Goal: Task Accomplishment & Management: Complete application form

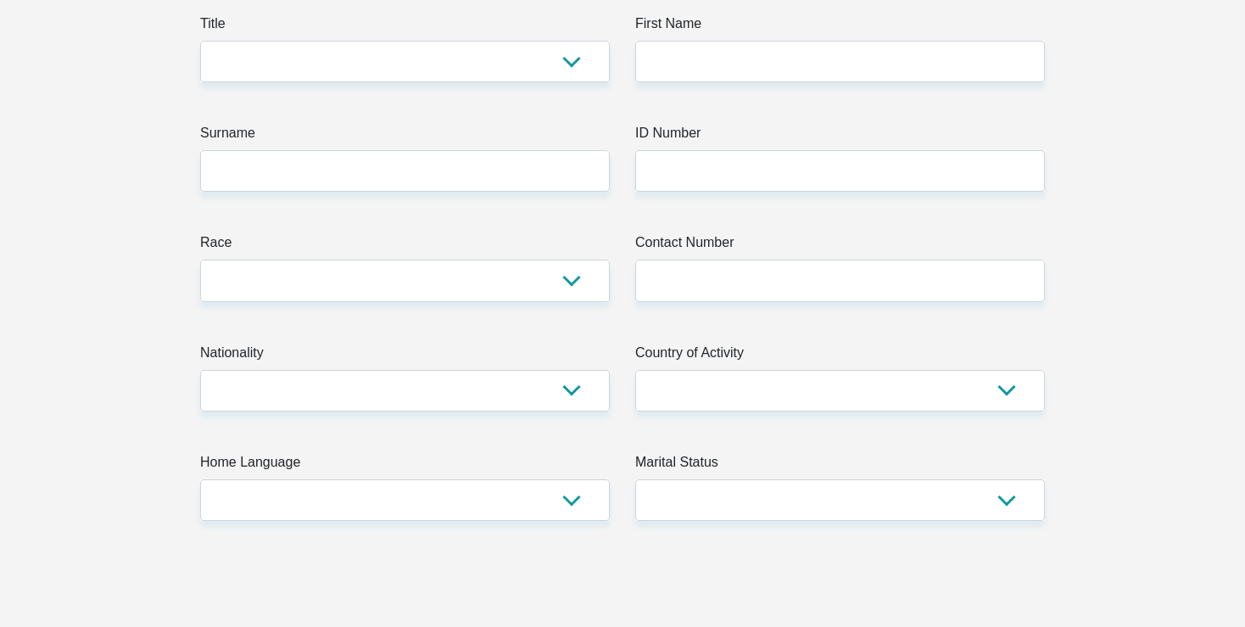
scroll to position [137, 0]
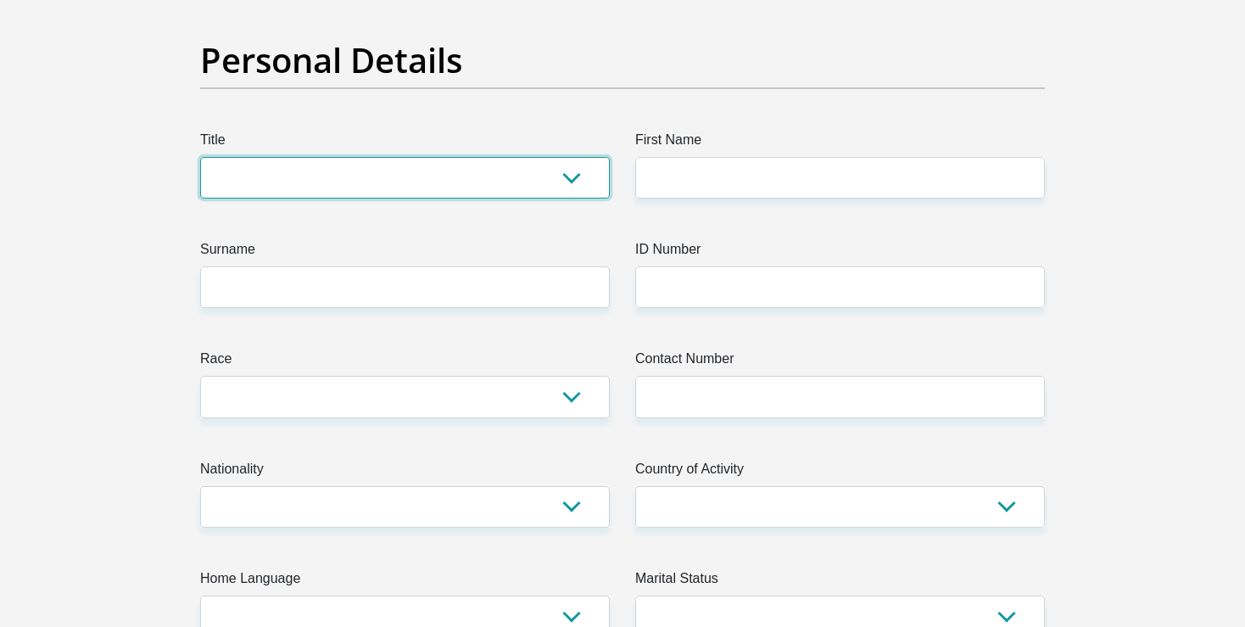
click at [200, 157] on select "Mr Ms Mrs Dr Other" at bounding box center [405, 178] width 410 height 42
select select "Mrs"
click option "Mrs" at bounding box center [0, 0] width 0 height 0
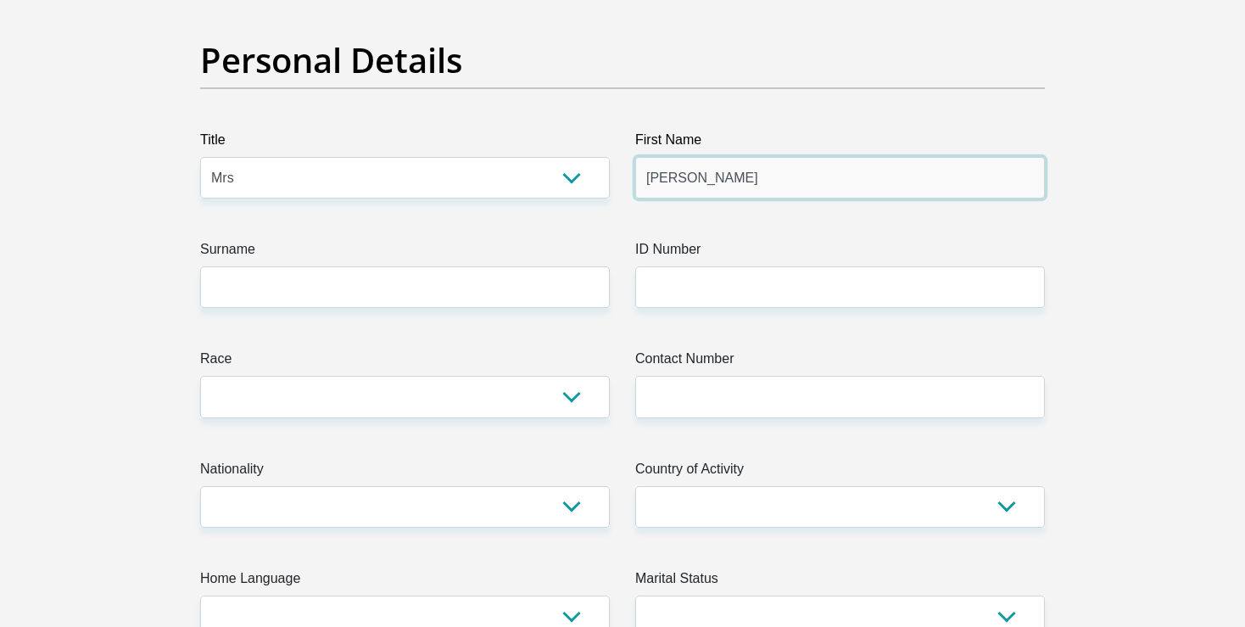
type input "leeanne"
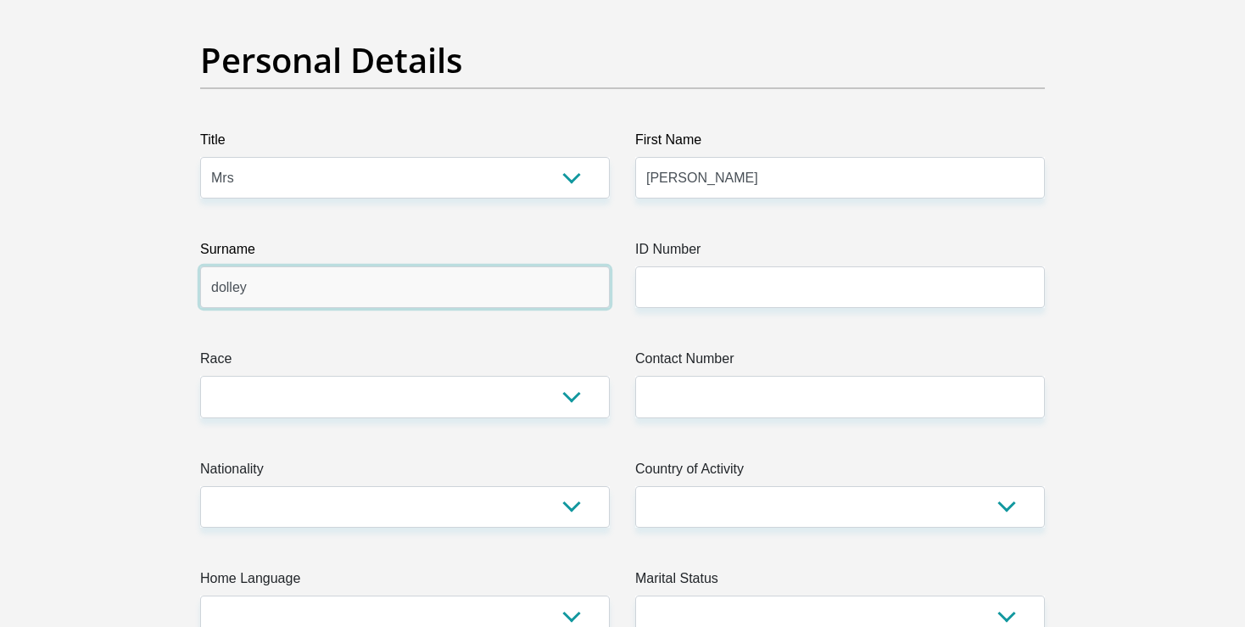
type input "dolley"
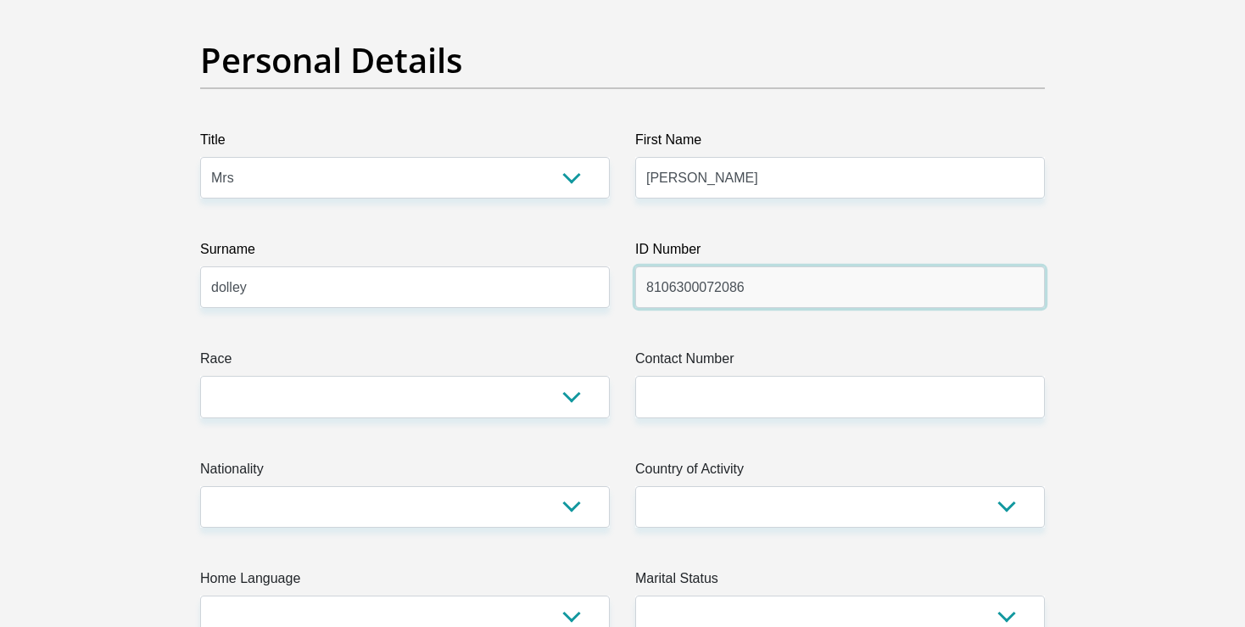
type input "8106300072086"
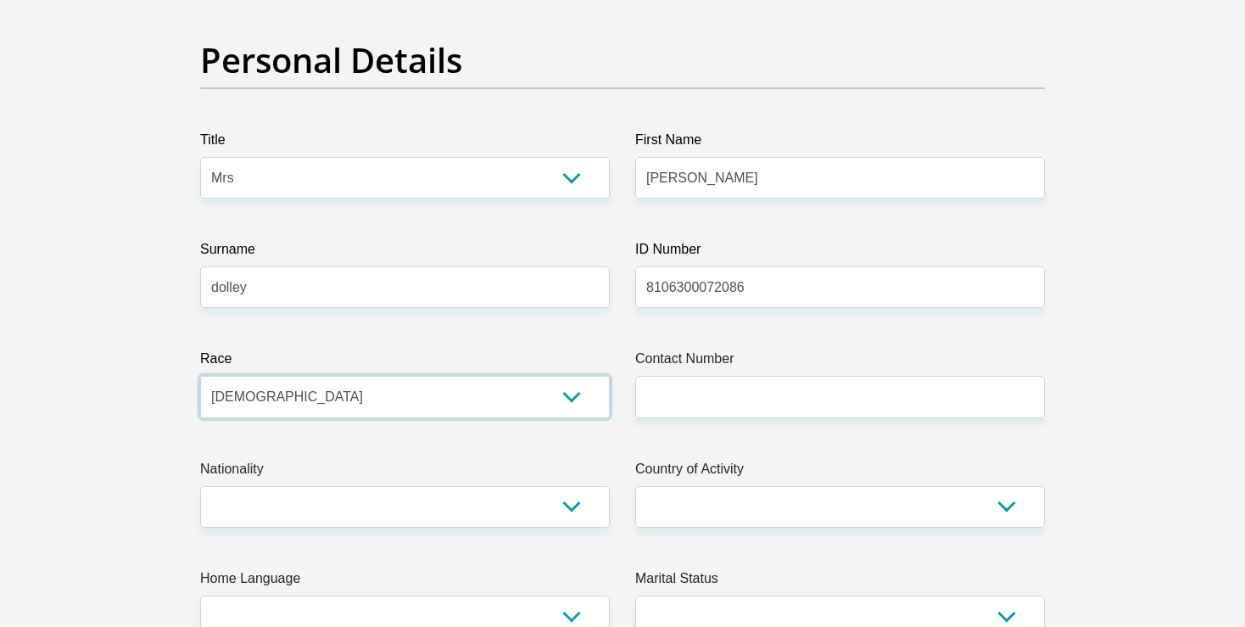
select select "2"
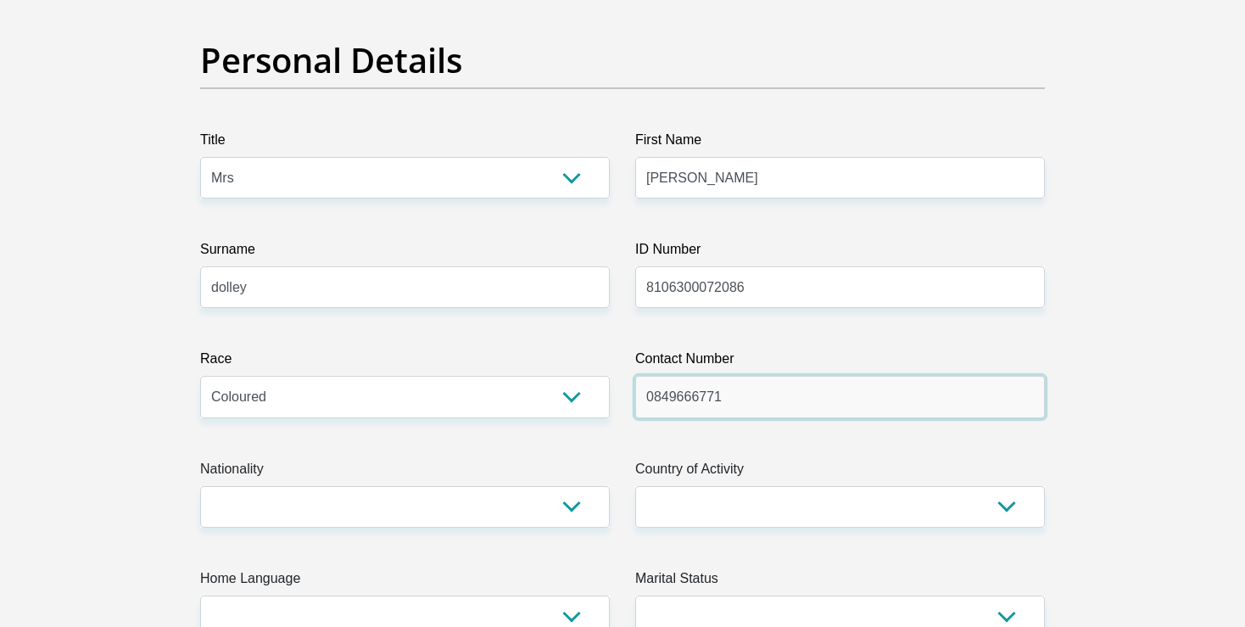
type input "0849666771"
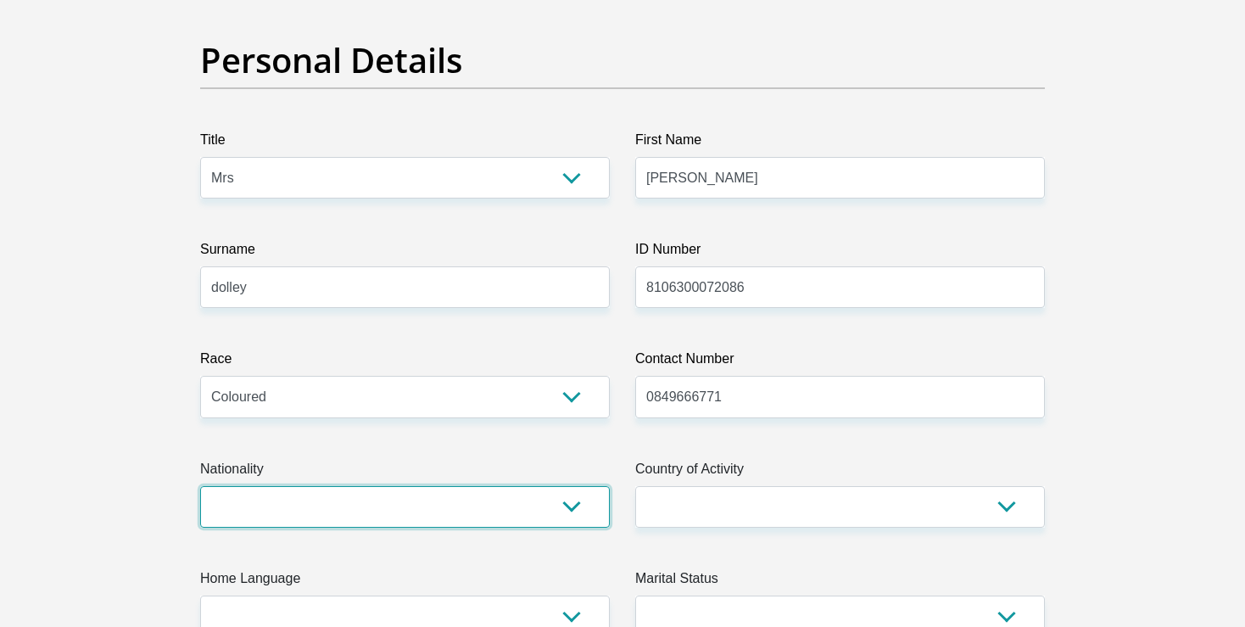
select select "ZAF"
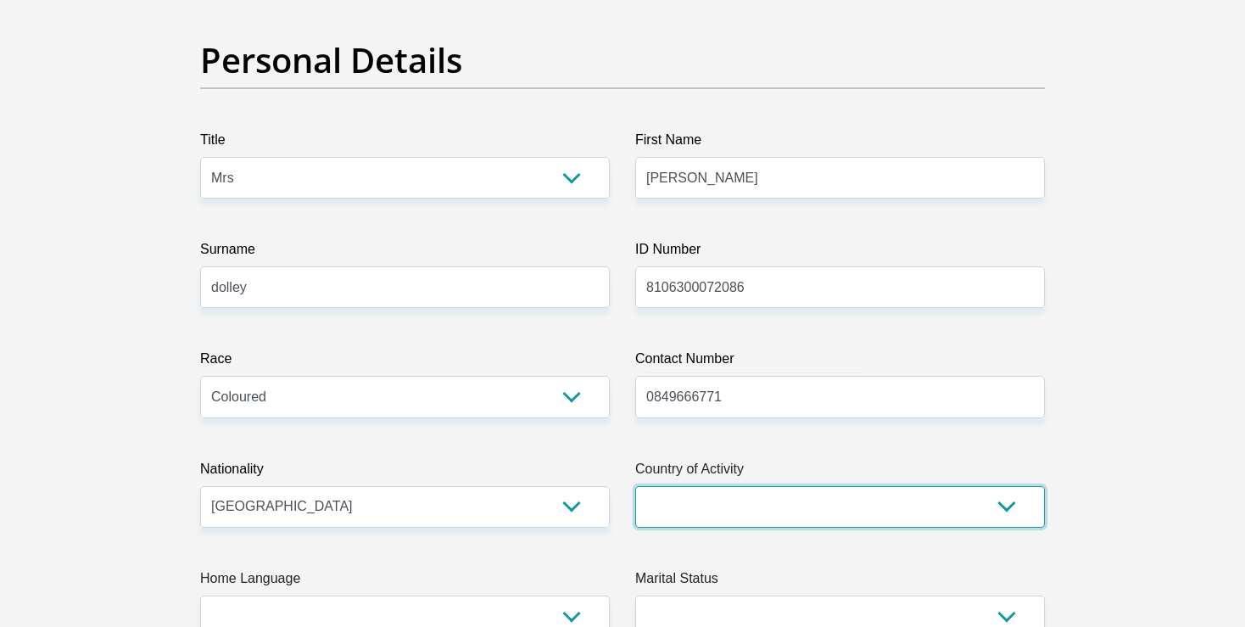
select select "ZAF"
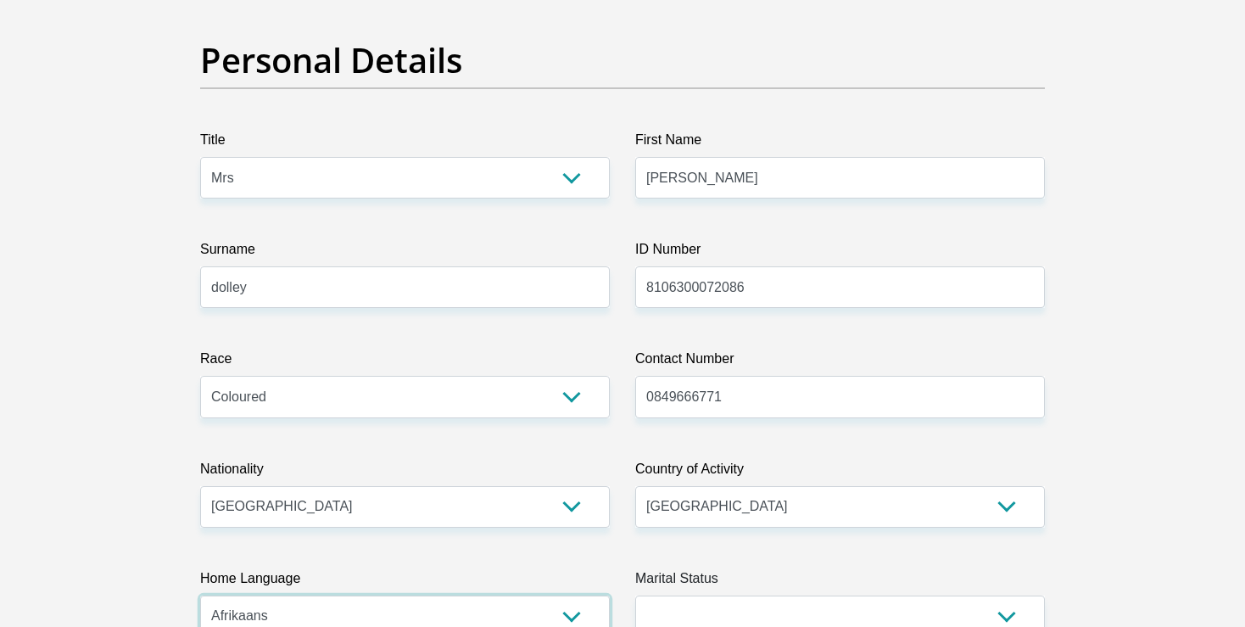
select select "eng"
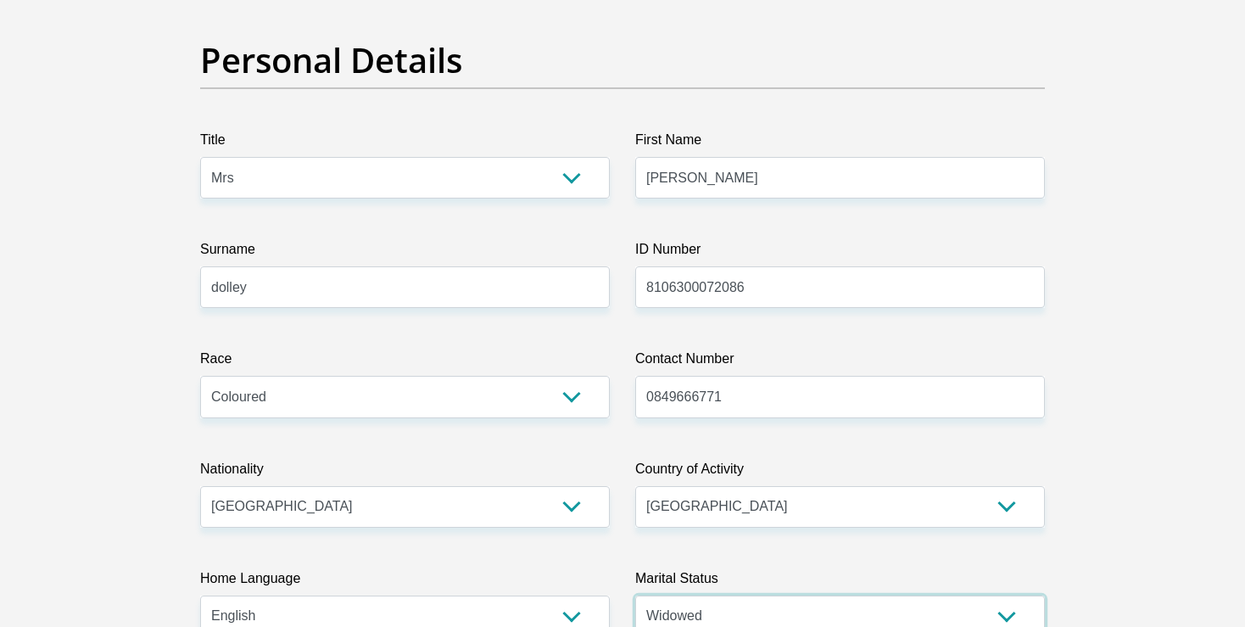
select select "5"
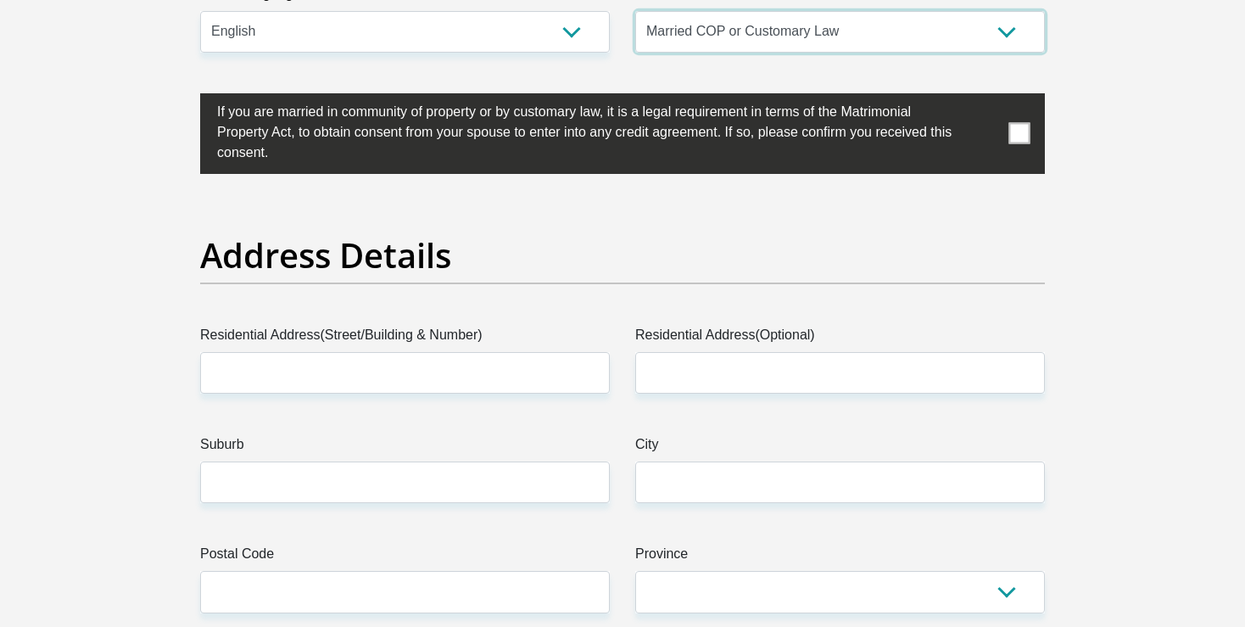
scroll to position [749, 0]
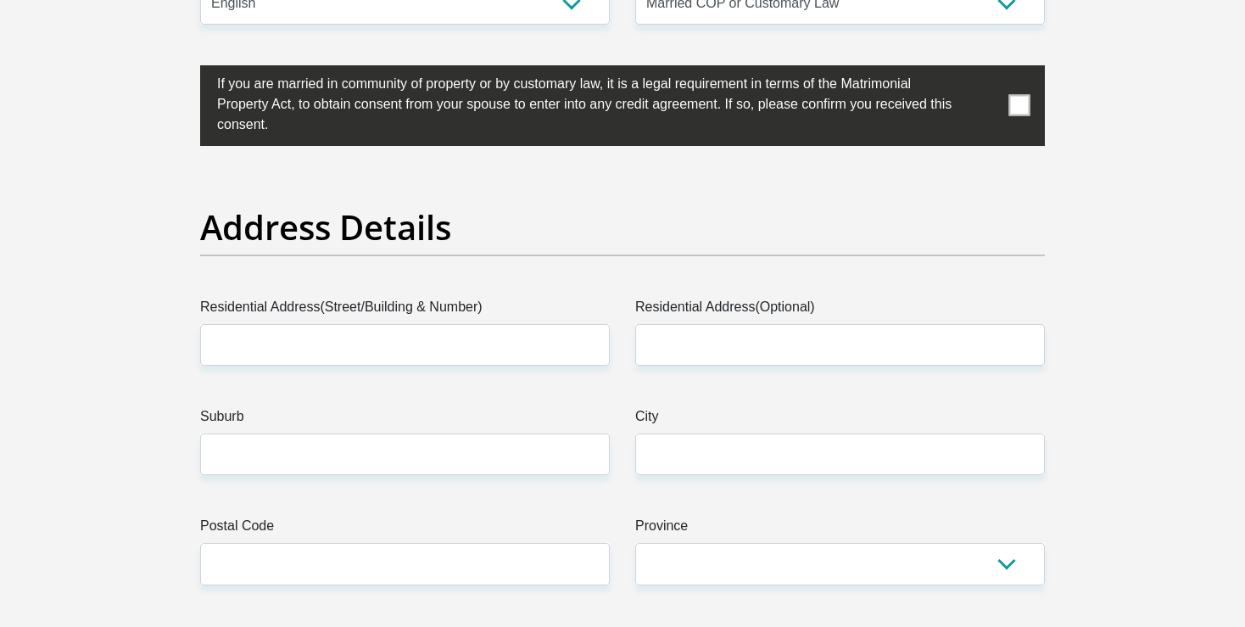
click at [1020, 109] on span at bounding box center [1019, 105] width 21 height 21
click at [183, 70] on input "checkbox" at bounding box center [183, 70] width 0 height 0
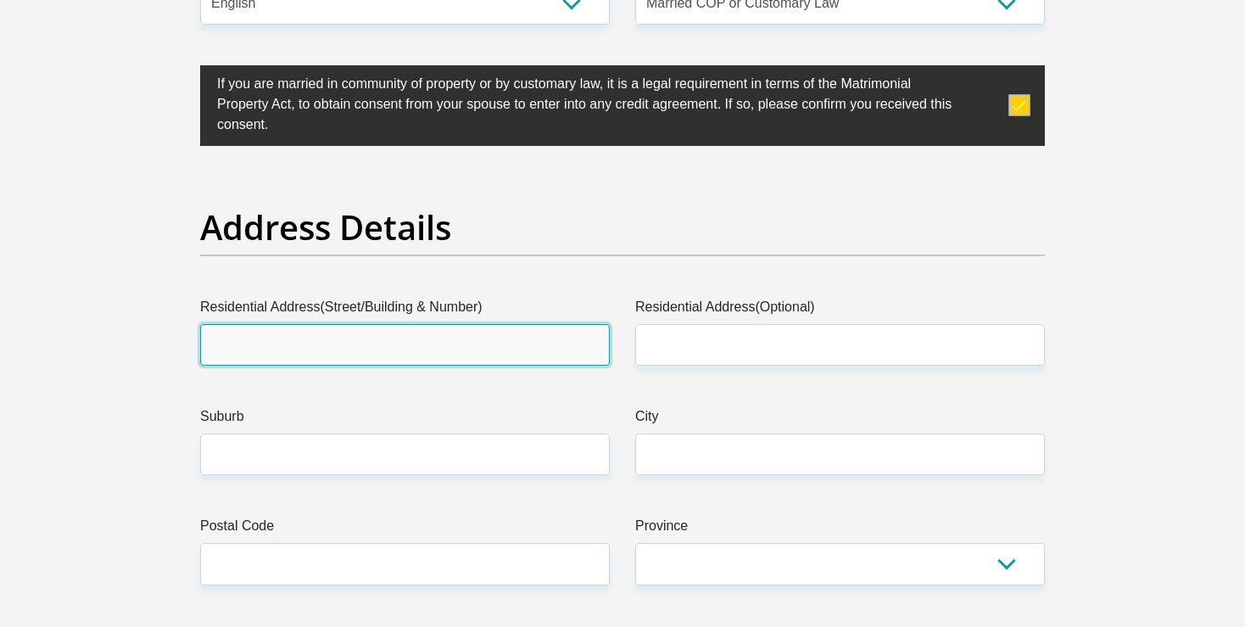
click at [476, 334] on input "Residential Address(Street/Building & Number)" at bounding box center [405, 345] width 410 height 42
type input "12 gousblom street"
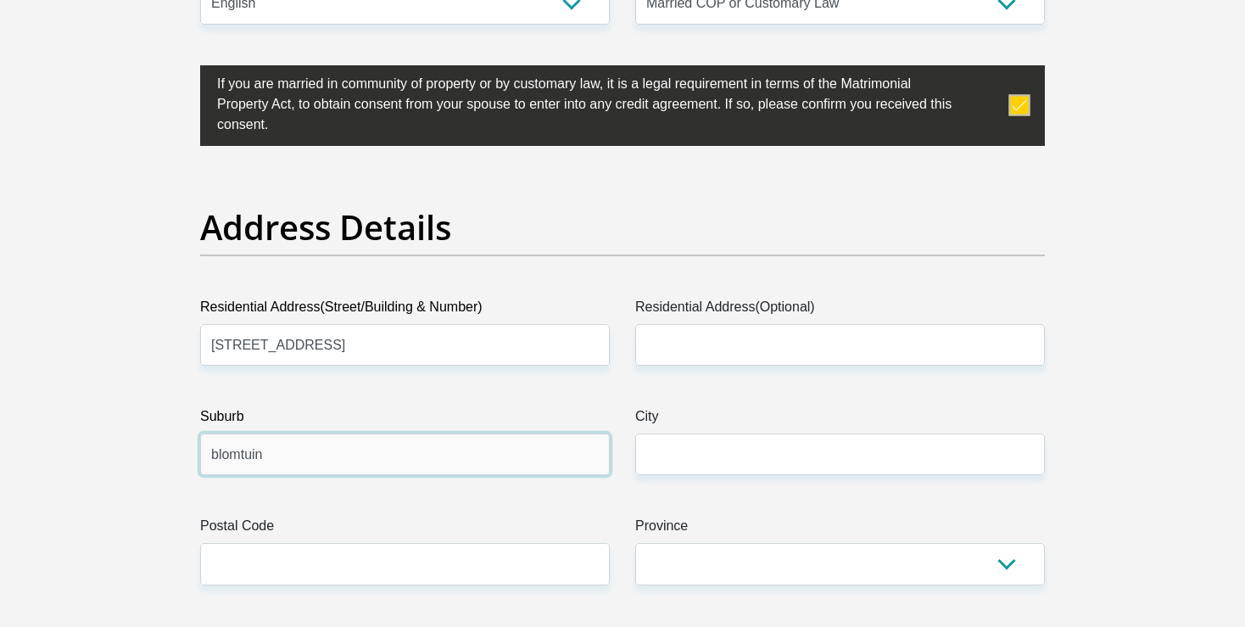
type input "blomtuin"
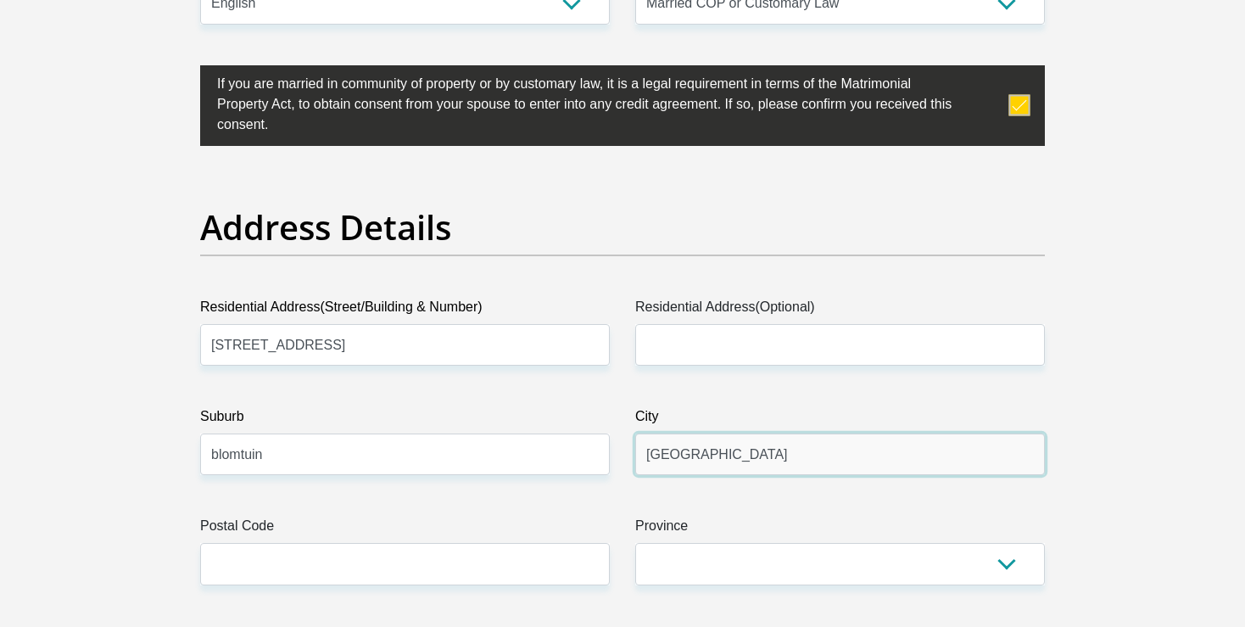
type input "bellville"
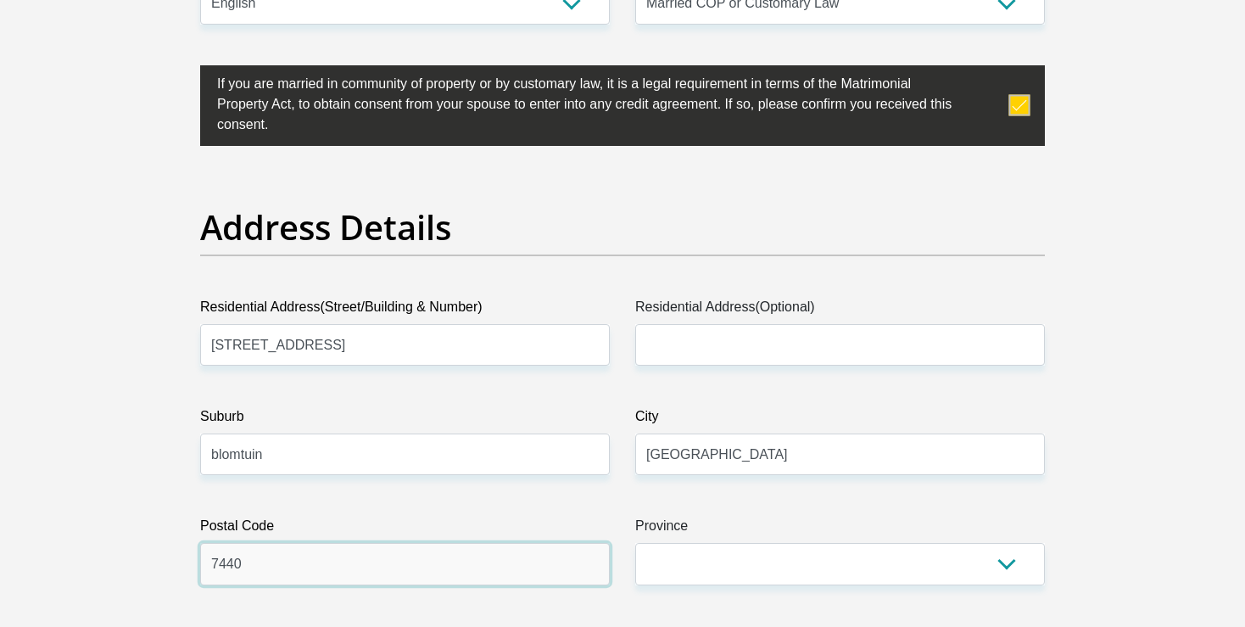
type input "7440"
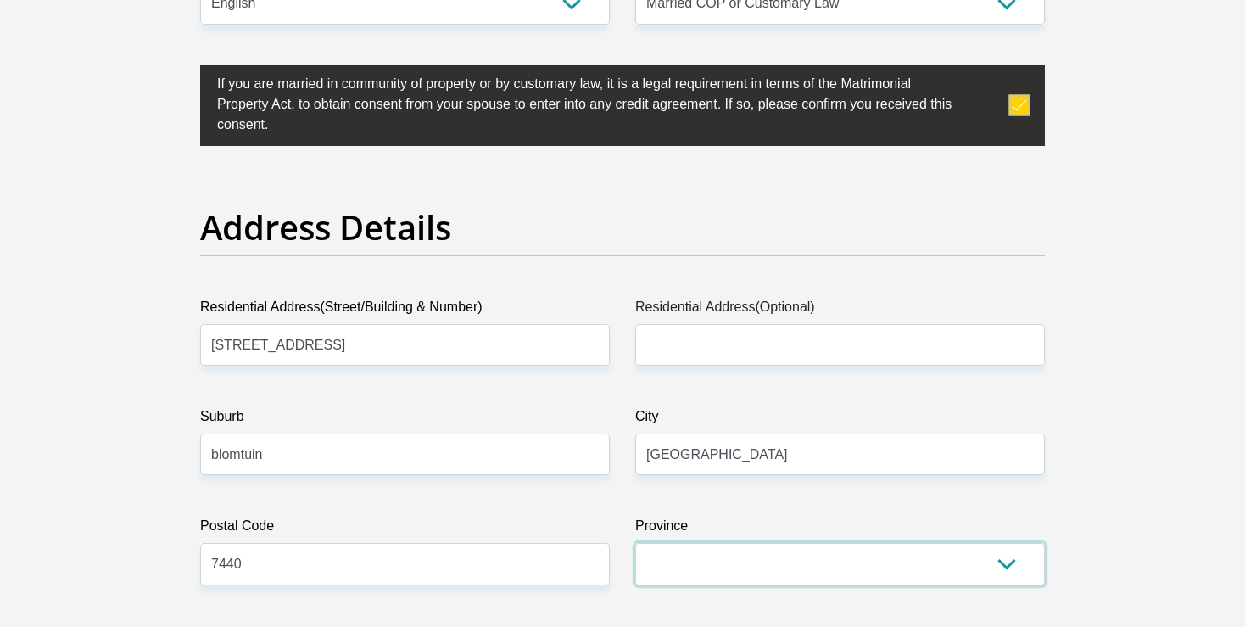
select select "Western Cape"
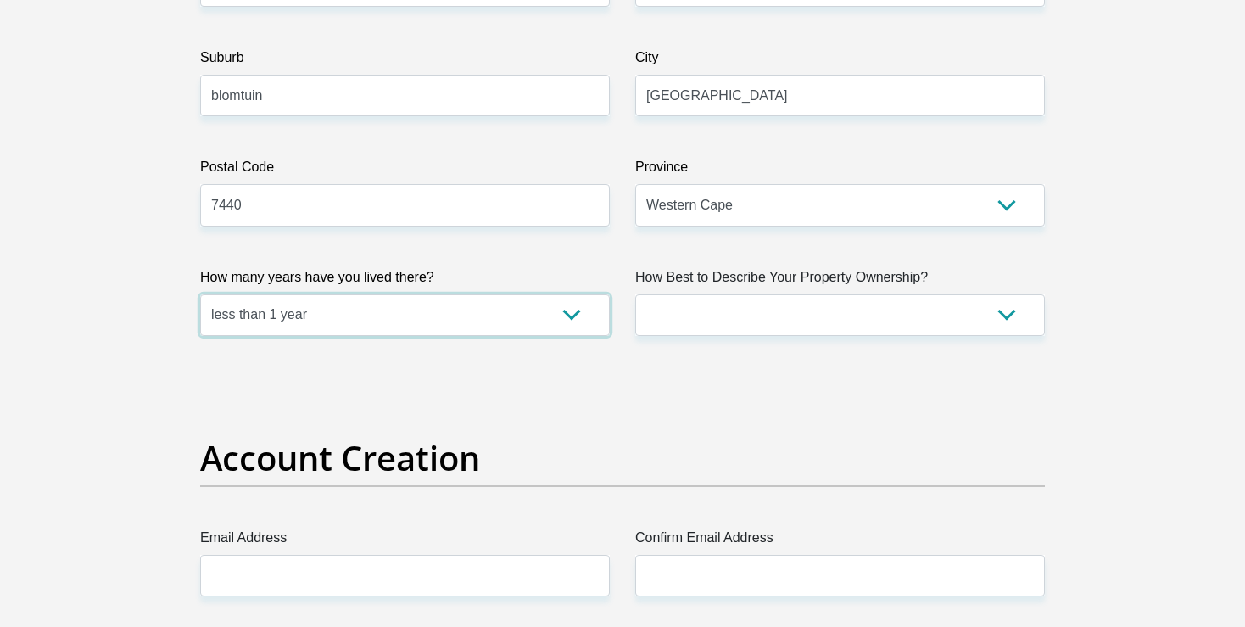
select select "2"
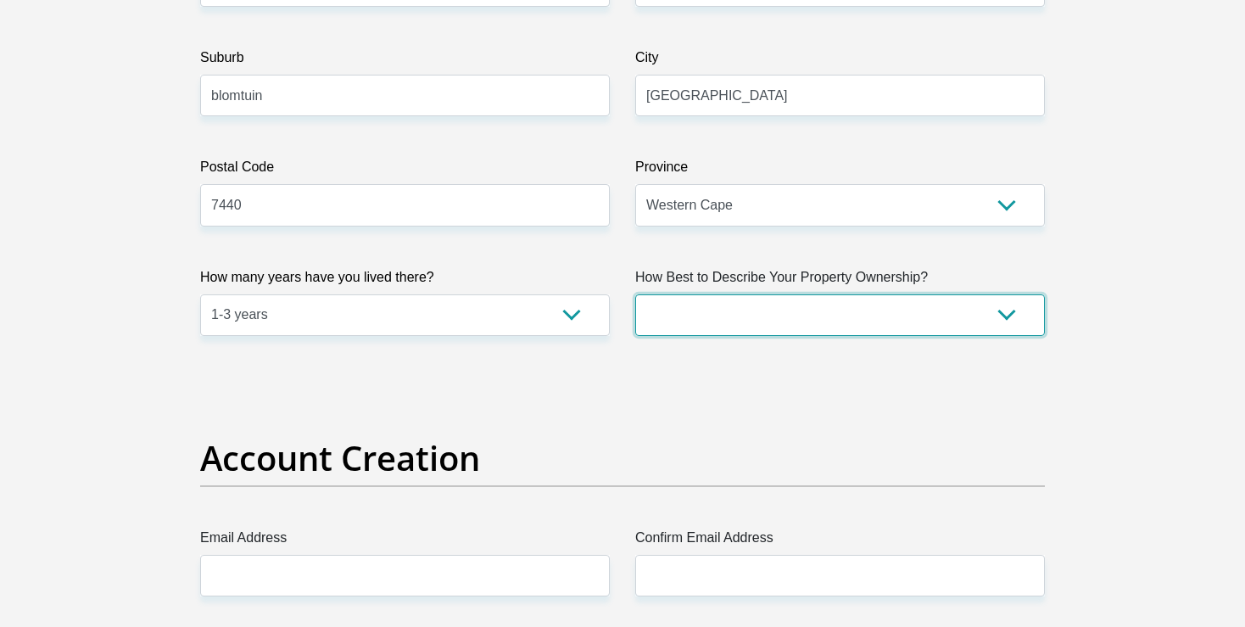
select select "Owned"
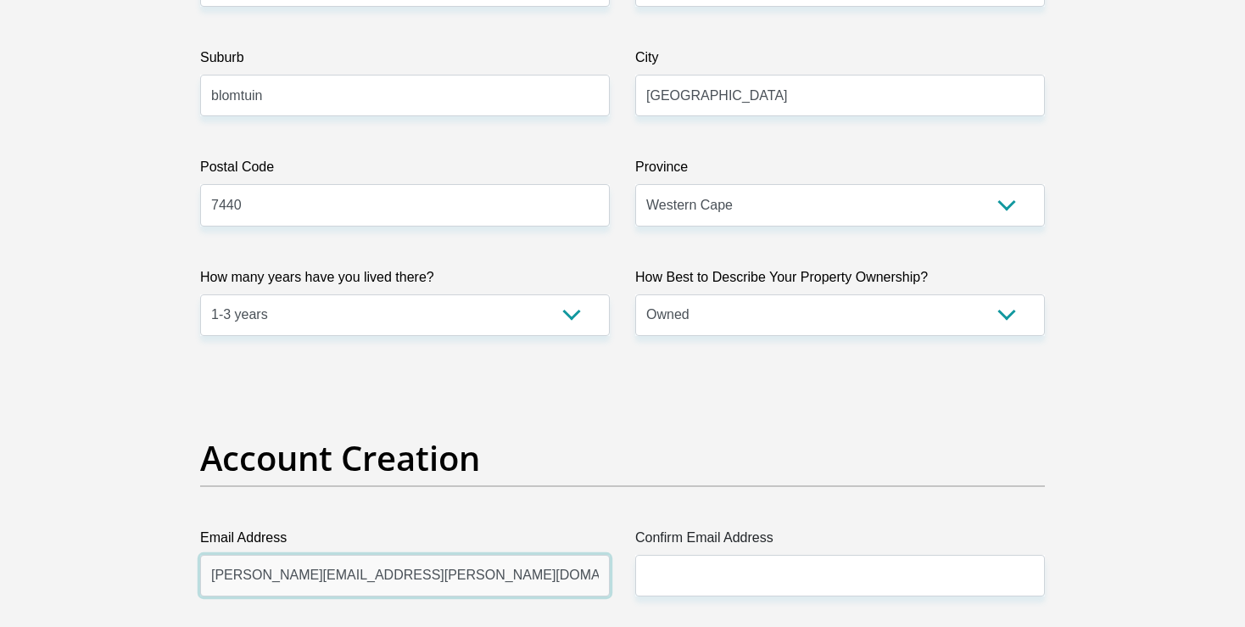
type input "leeanne.dolley@yahoo.co.uk"
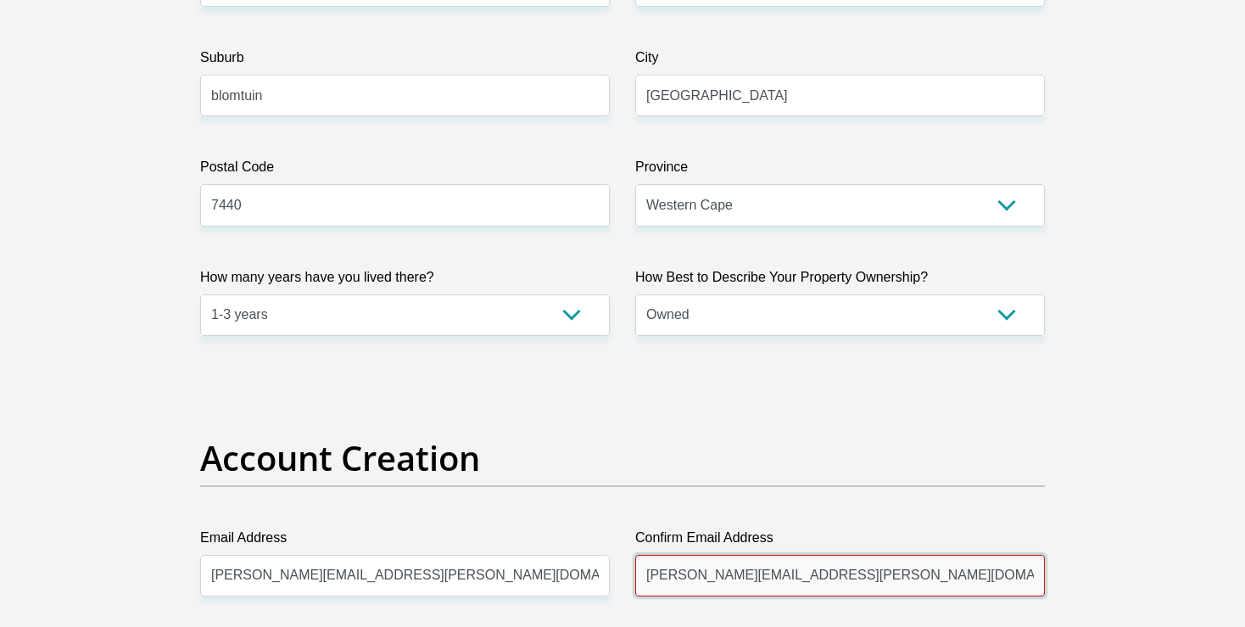
type input "leeanne.dolley@yahoo.co.uk"
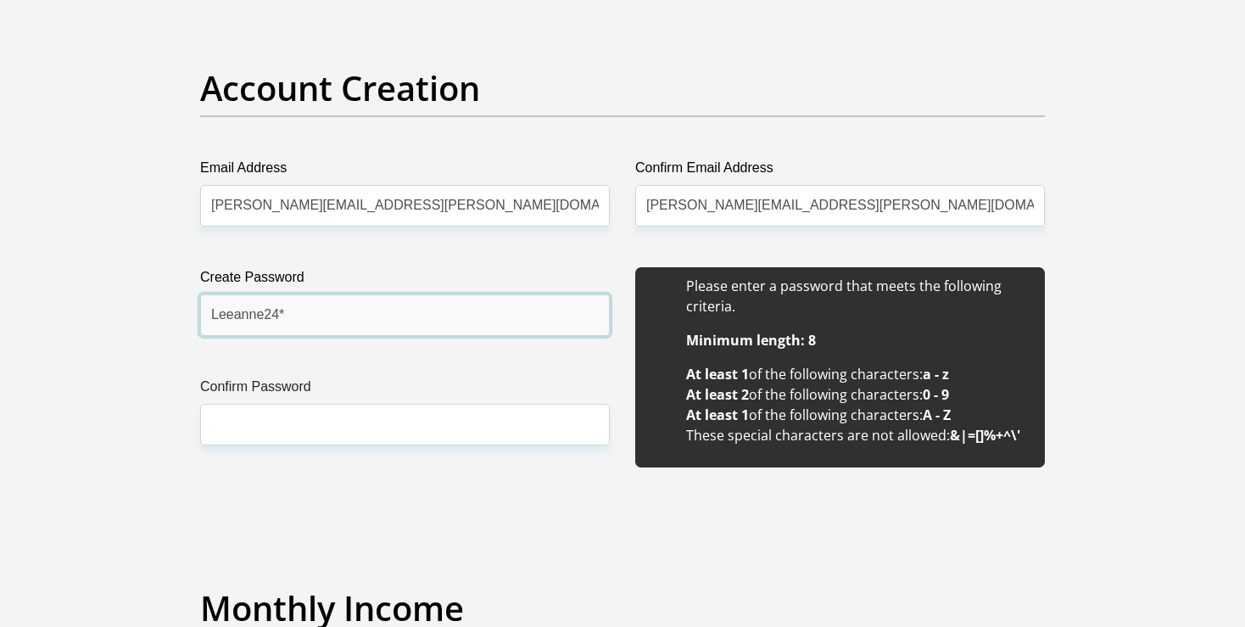
type input "Leeanne24*"
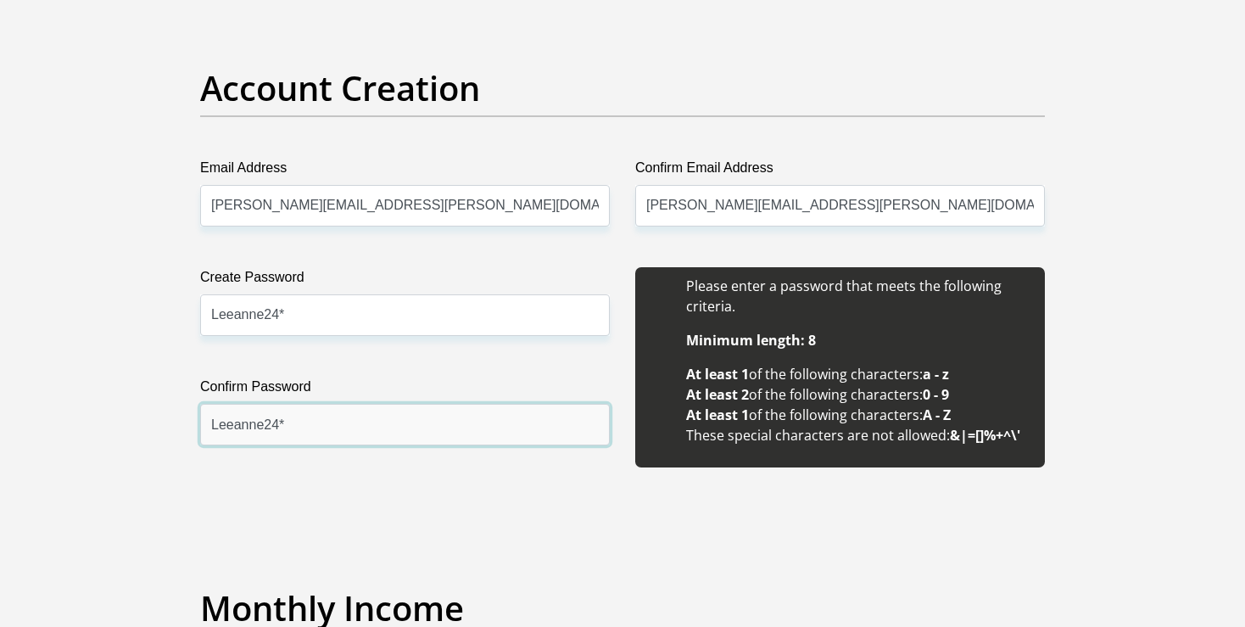
type input "Leeanne24*"
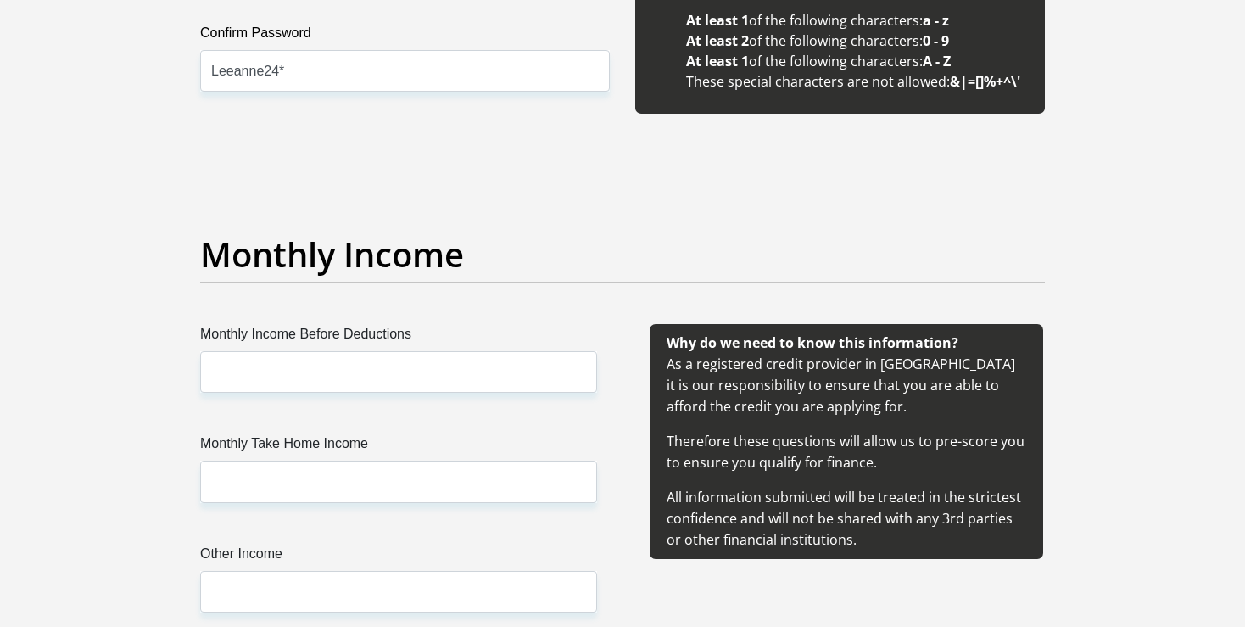
scroll to position [1837, 0]
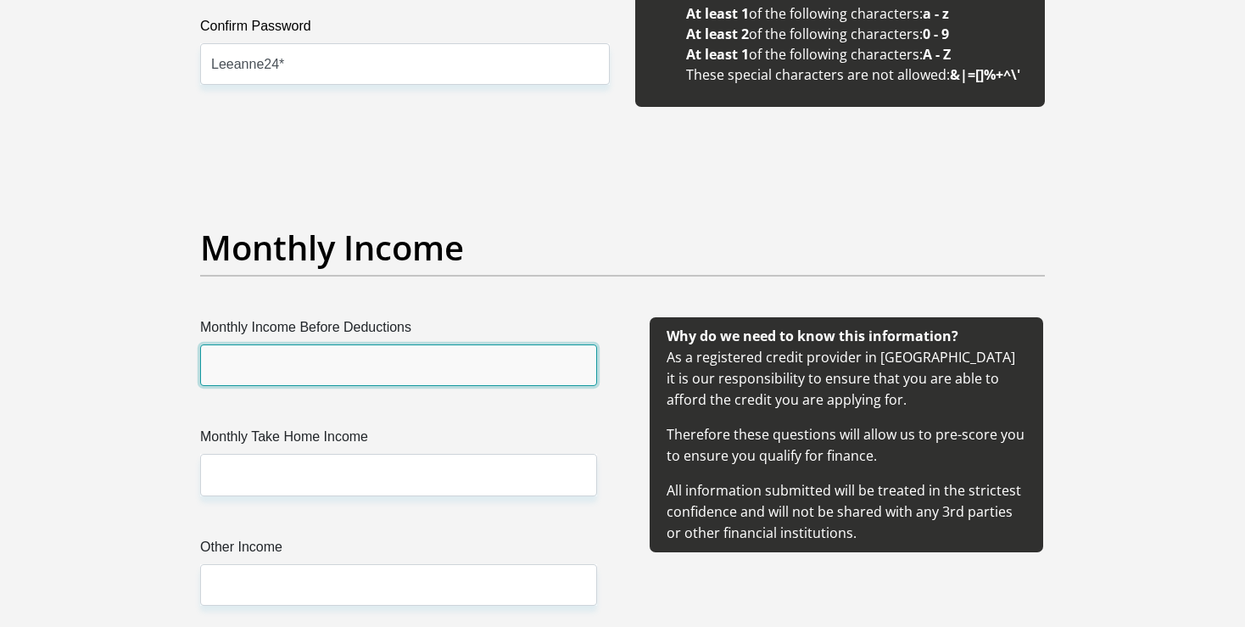
click at [429, 358] on input "Monthly Income Before Deductions" at bounding box center [398, 365] width 397 height 42
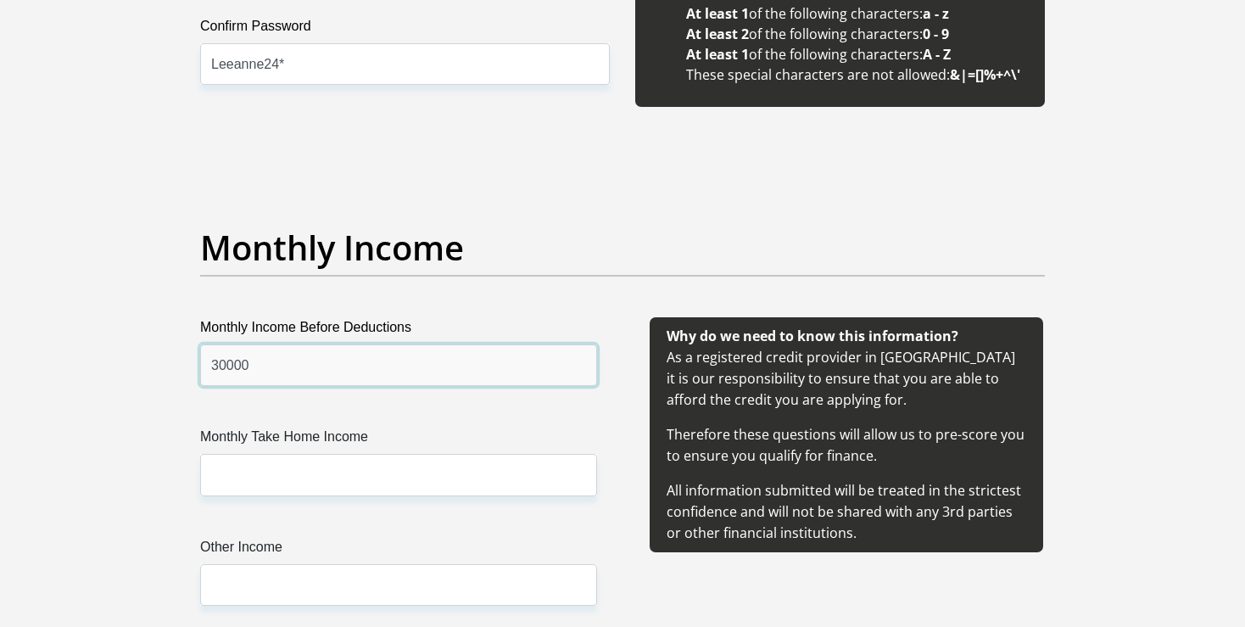
type input "30000"
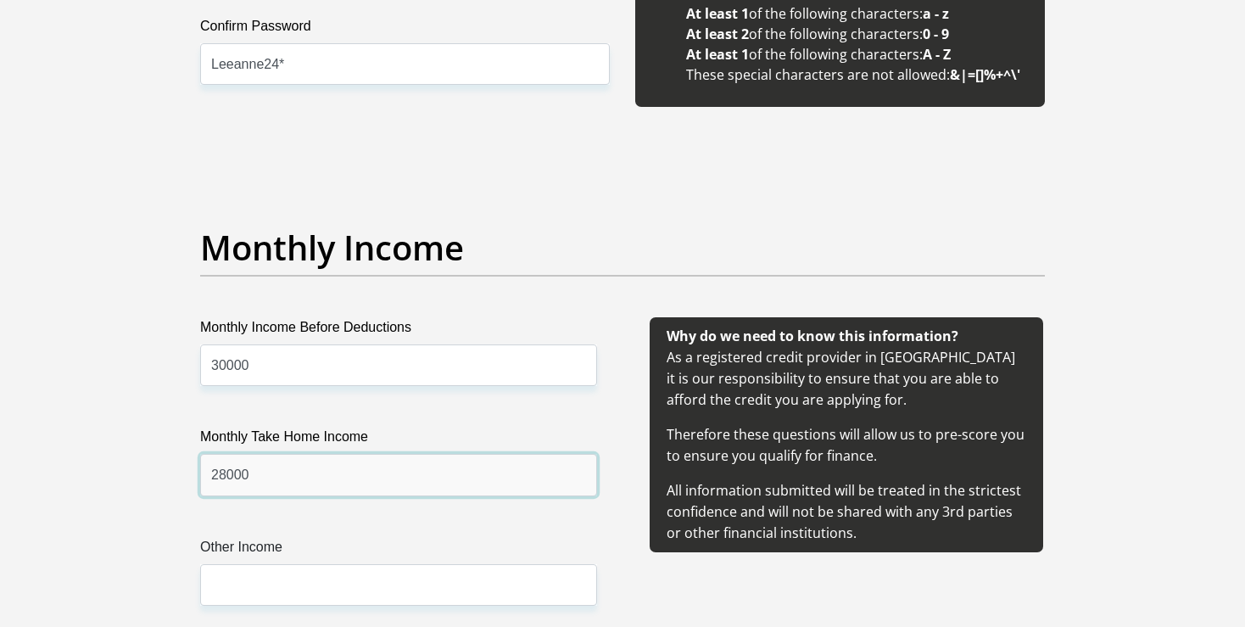
type input "28000"
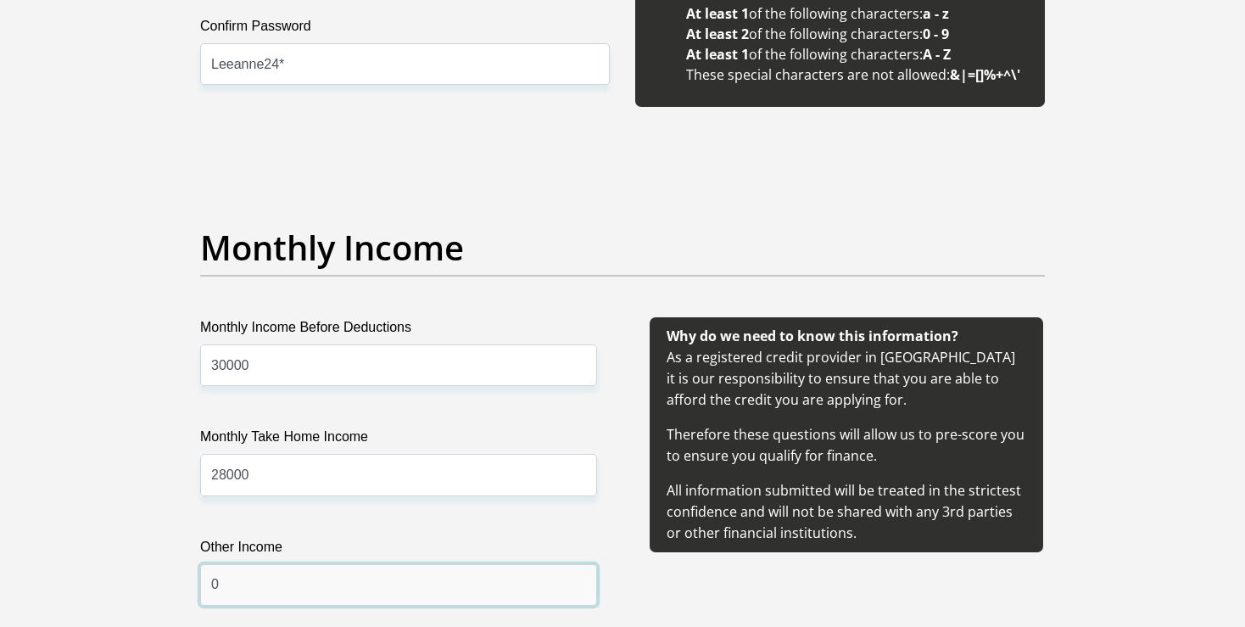
type input "0"
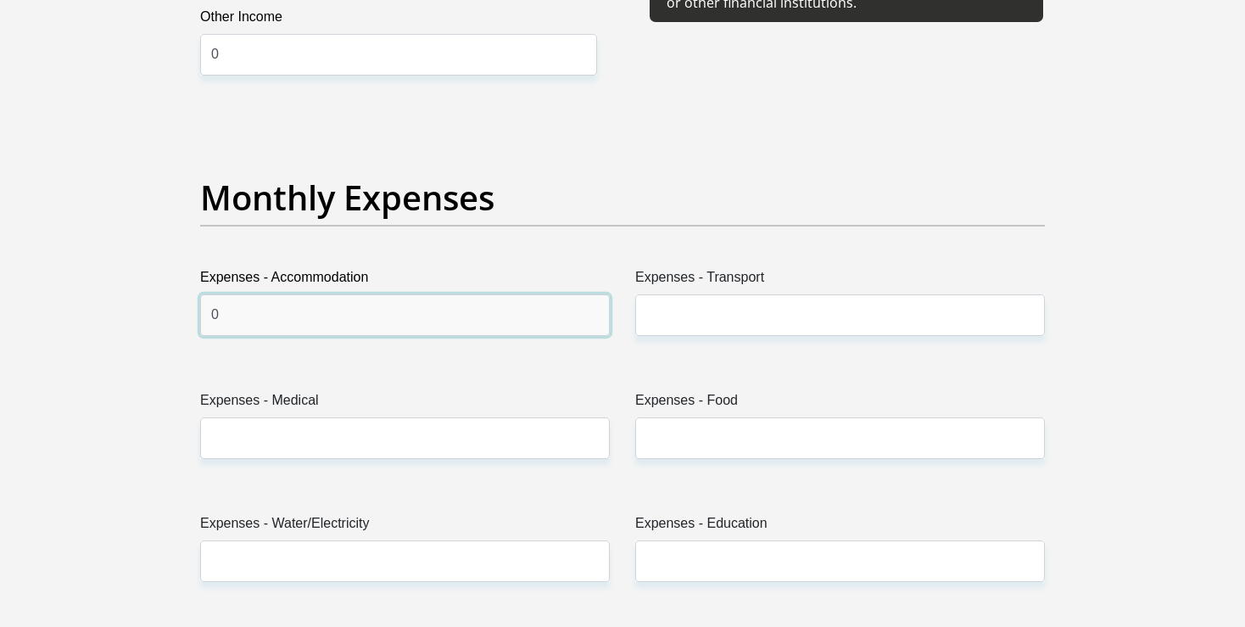
type input "0"
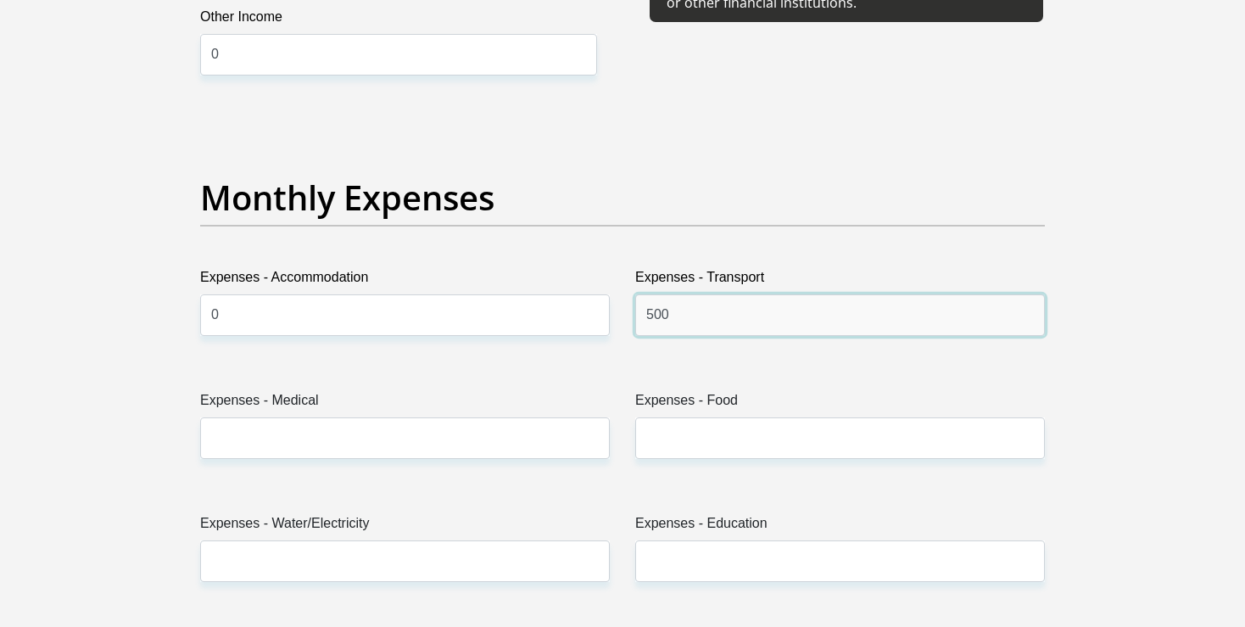
type input "500"
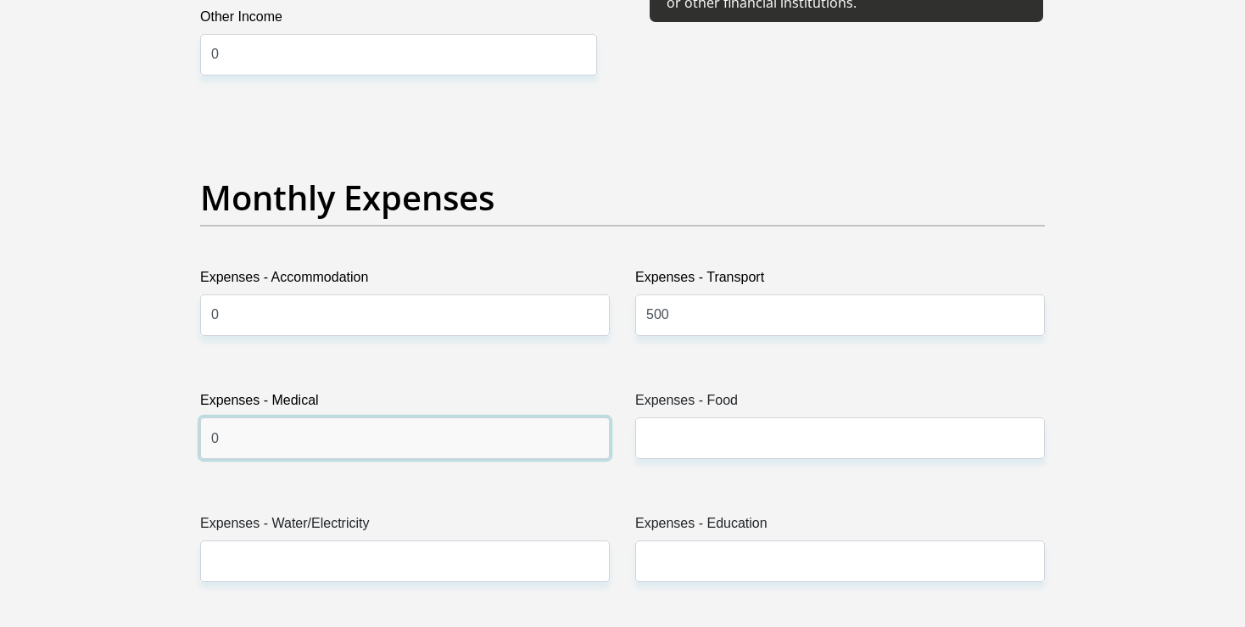
type input "0"
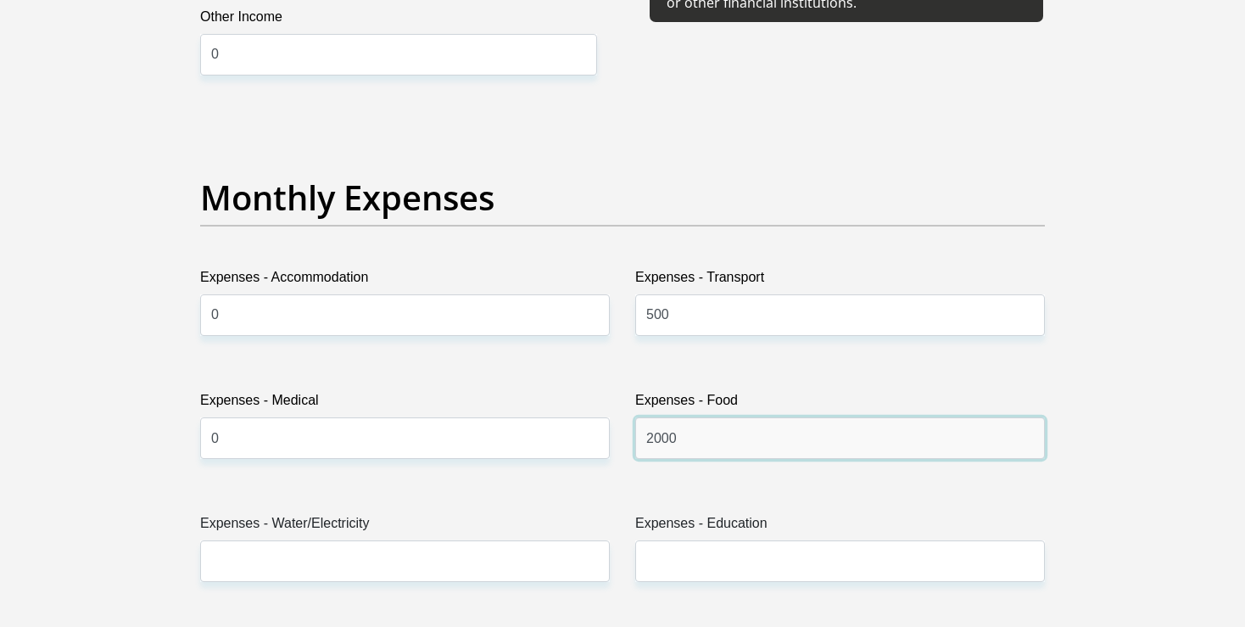
type input "2000"
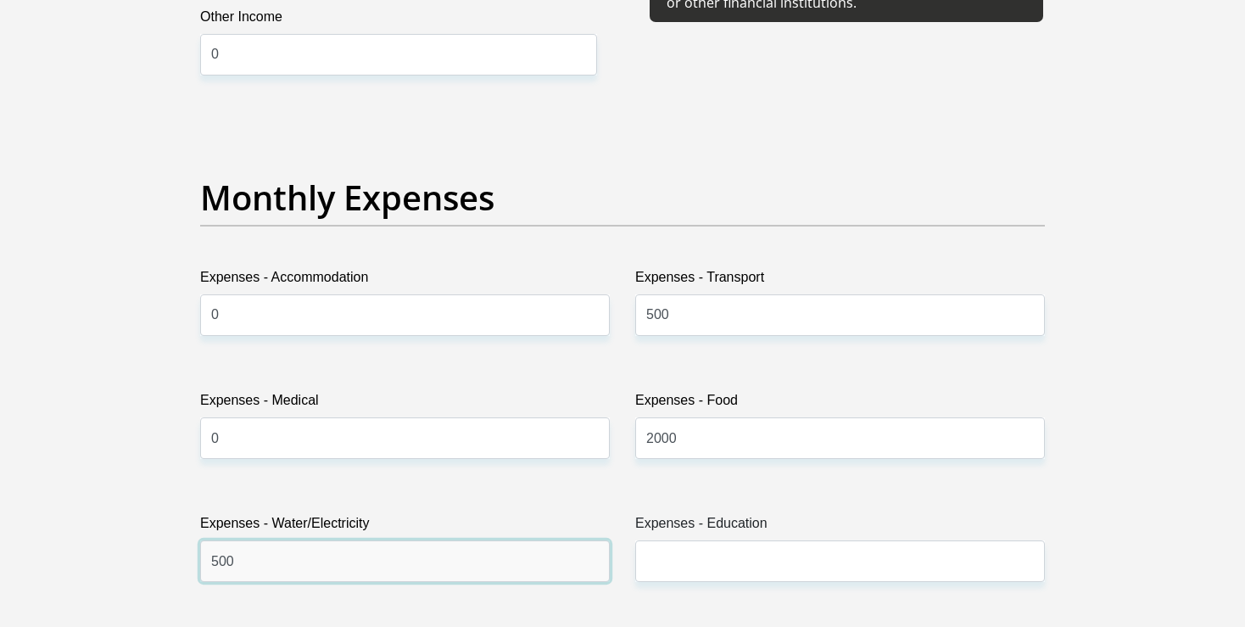
type input "500"
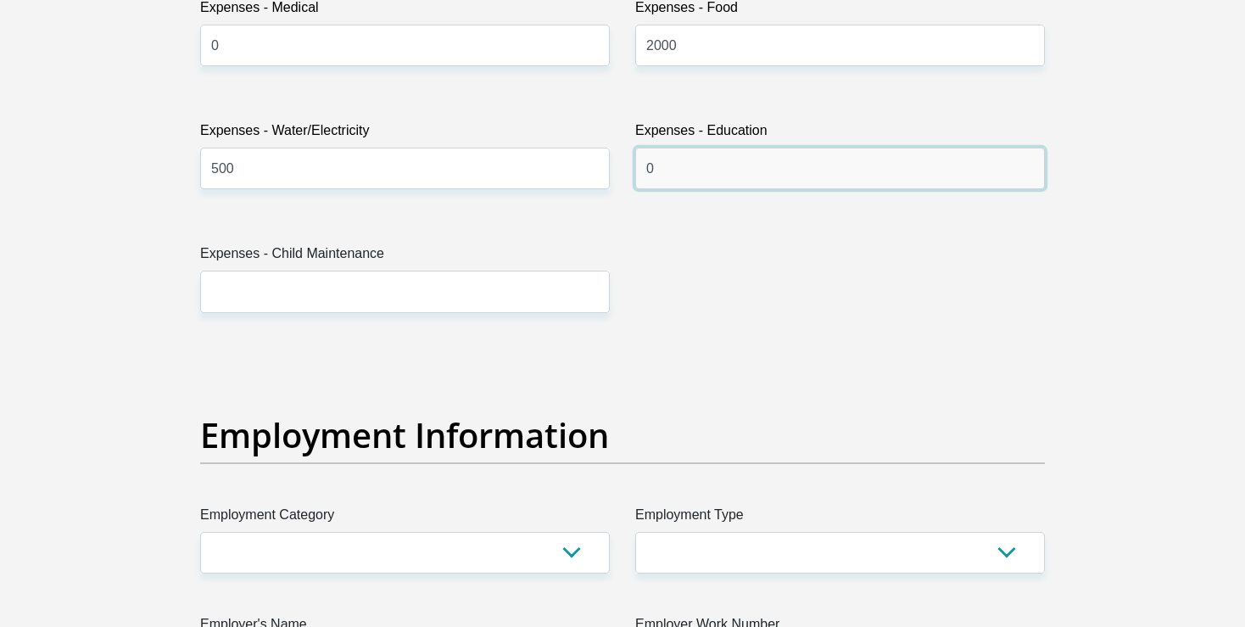
scroll to position [2954, 0]
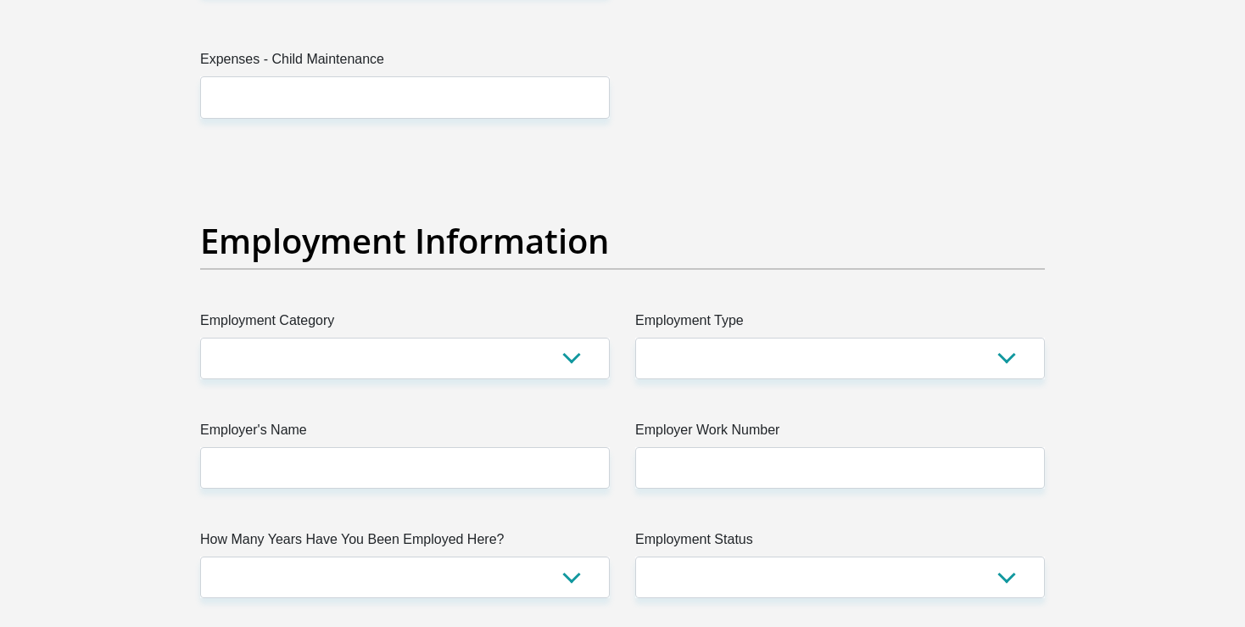
type input "0"
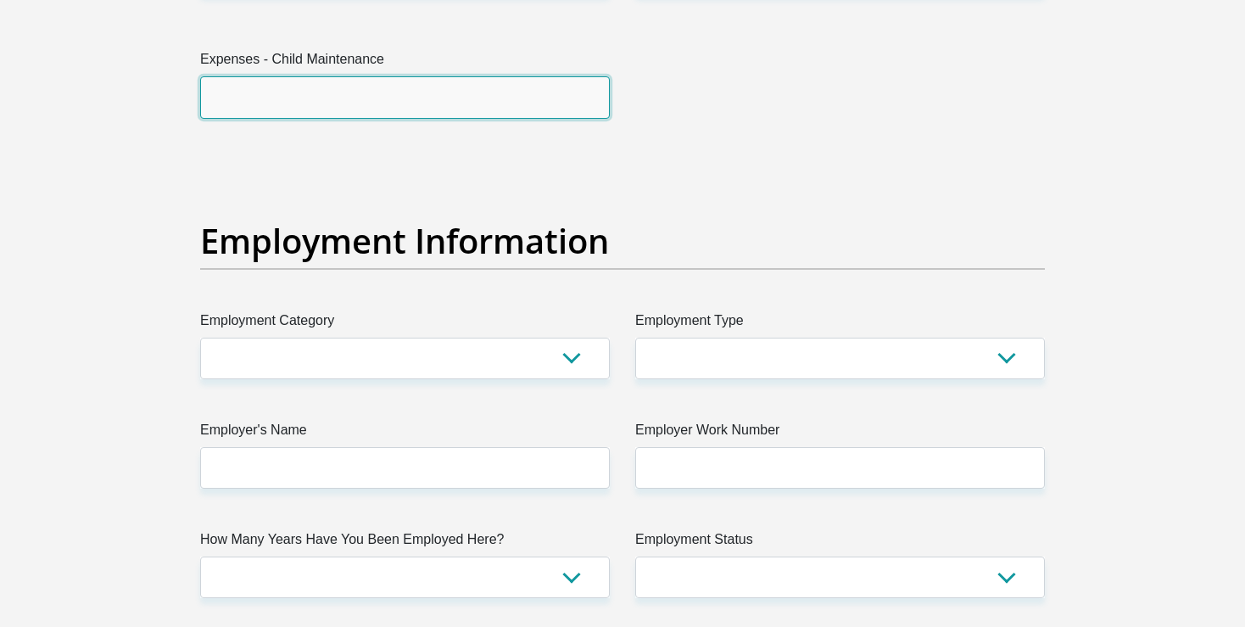
click at [568, 109] on input "Expenses - Child Maintenance" at bounding box center [405, 97] width 410 height 42
type input "0"
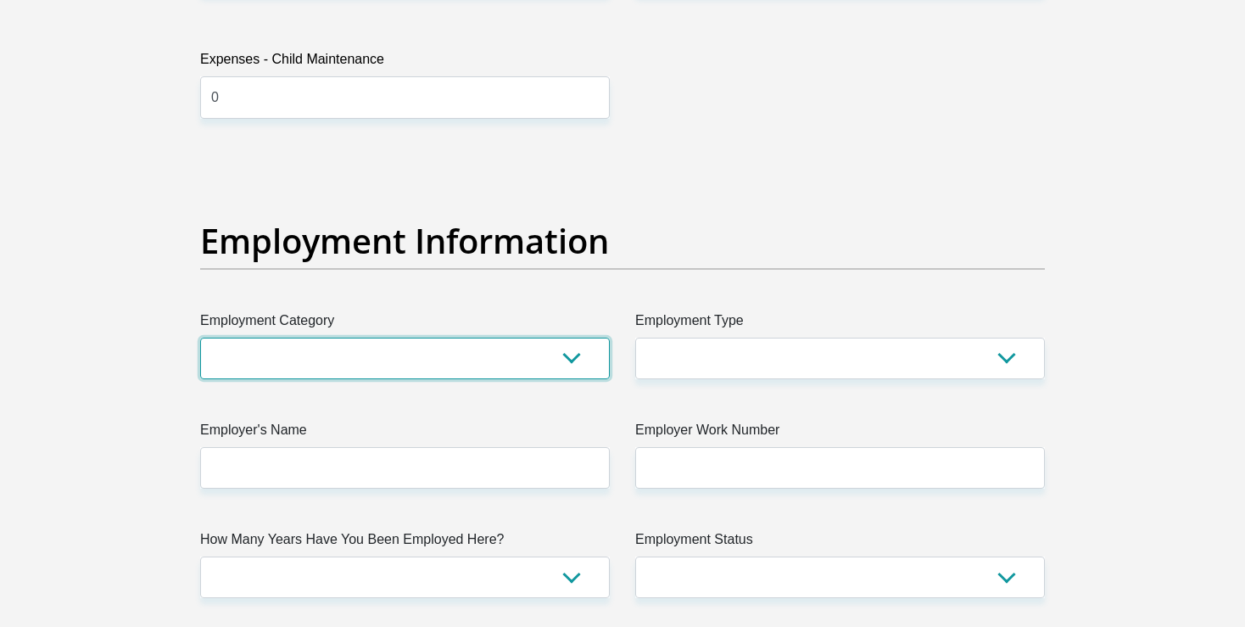
click at [200, 337] on select "AGRICULTURE ALCOHOL & TOBACCO CONSTRUCTION MATERIALS METALLURGY EQUIPMENT FOR R…" at bounding box center [405, 358] width 410 height 42
select select "28"
click option "HEALTHCARE (PRIVATE SECTOR)" at bounding box center [0, 0] width 0 height 0
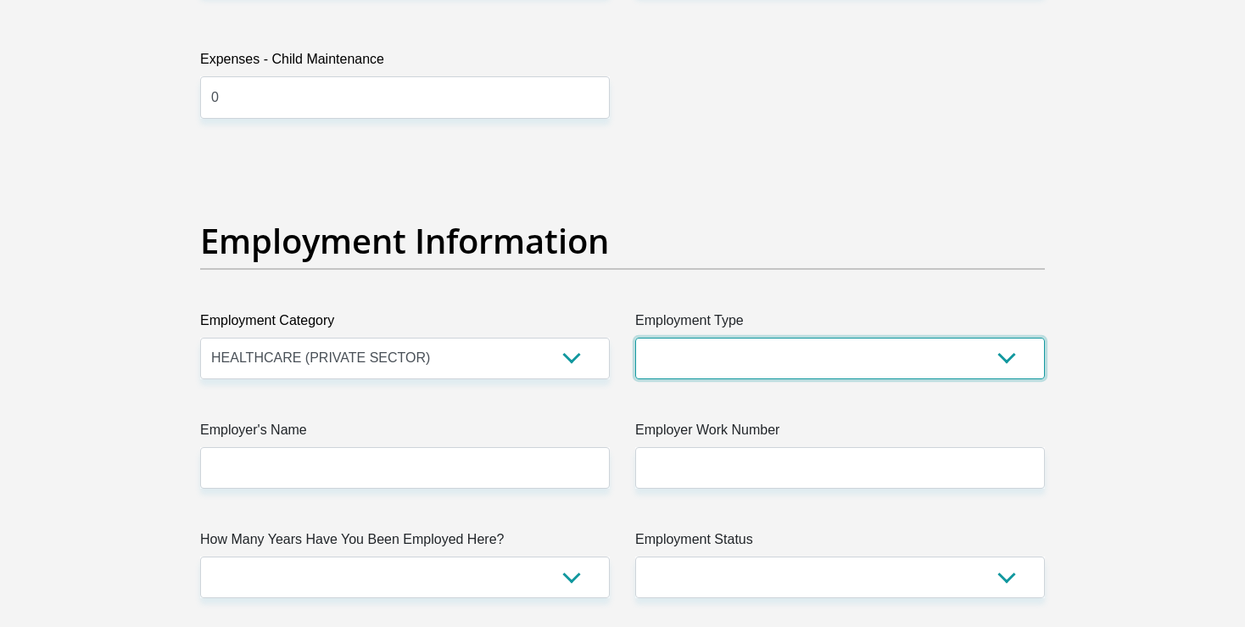
select select "Social Worker"
click option "Social Worker" at bounding box center [0, 0] width 0 height 0
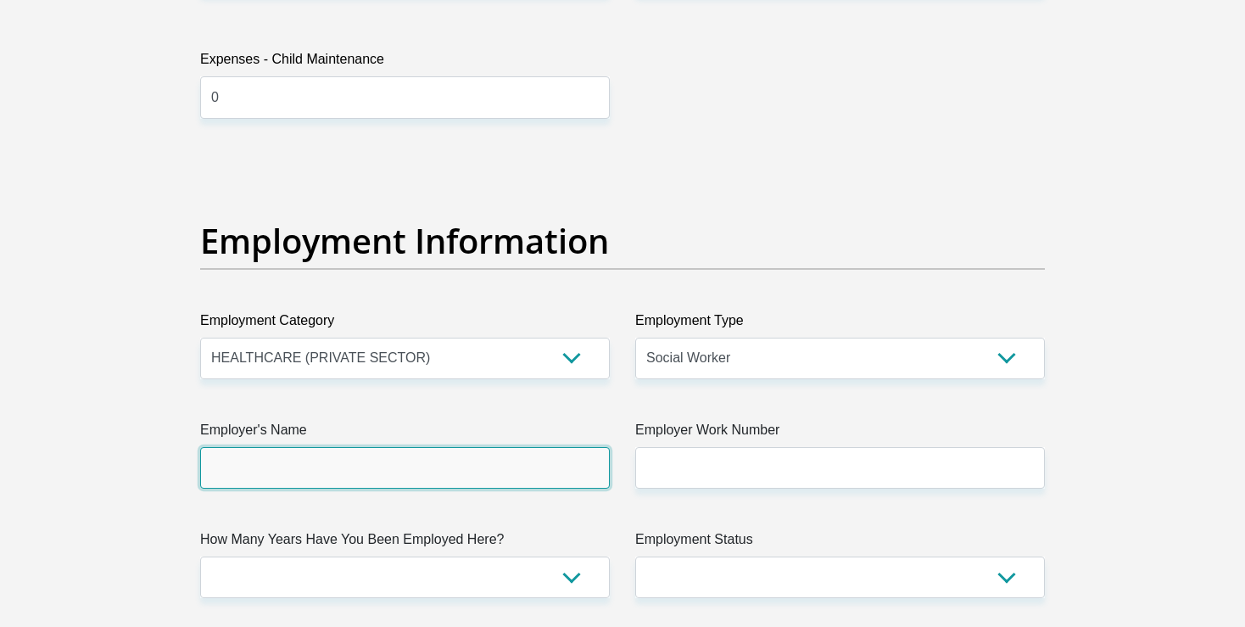
click at [368, 455] on input "Employer's Name" at bounding box center [405, 468] width 410 height 42
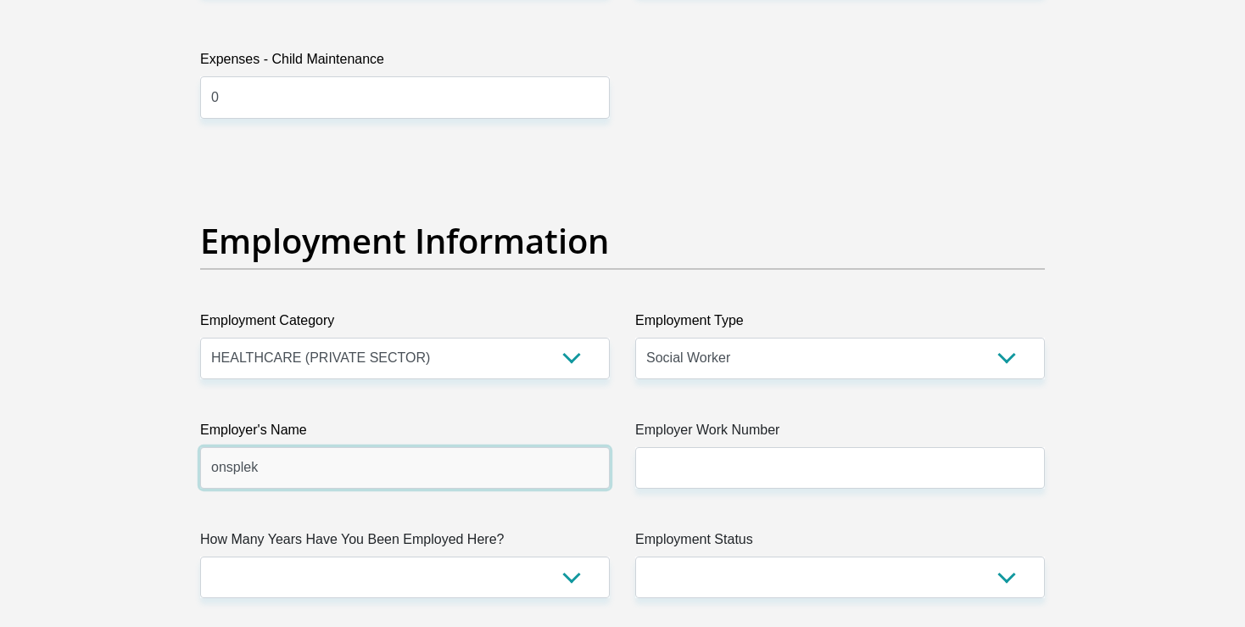
type input "onsplek"
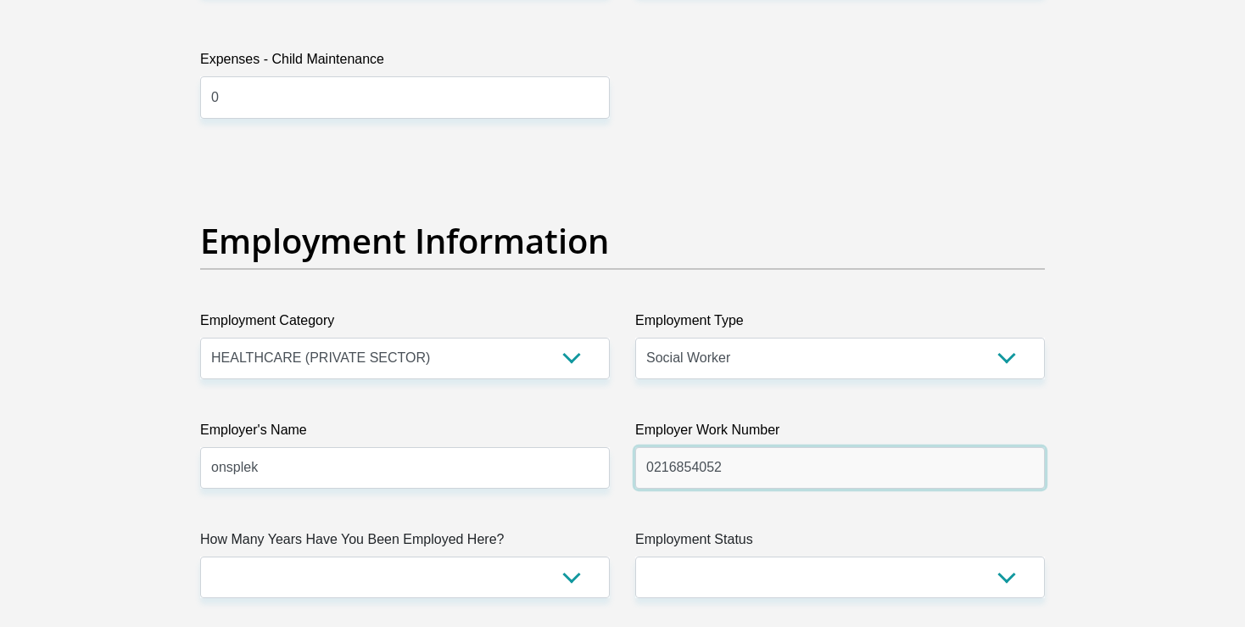
type input "0216854052"
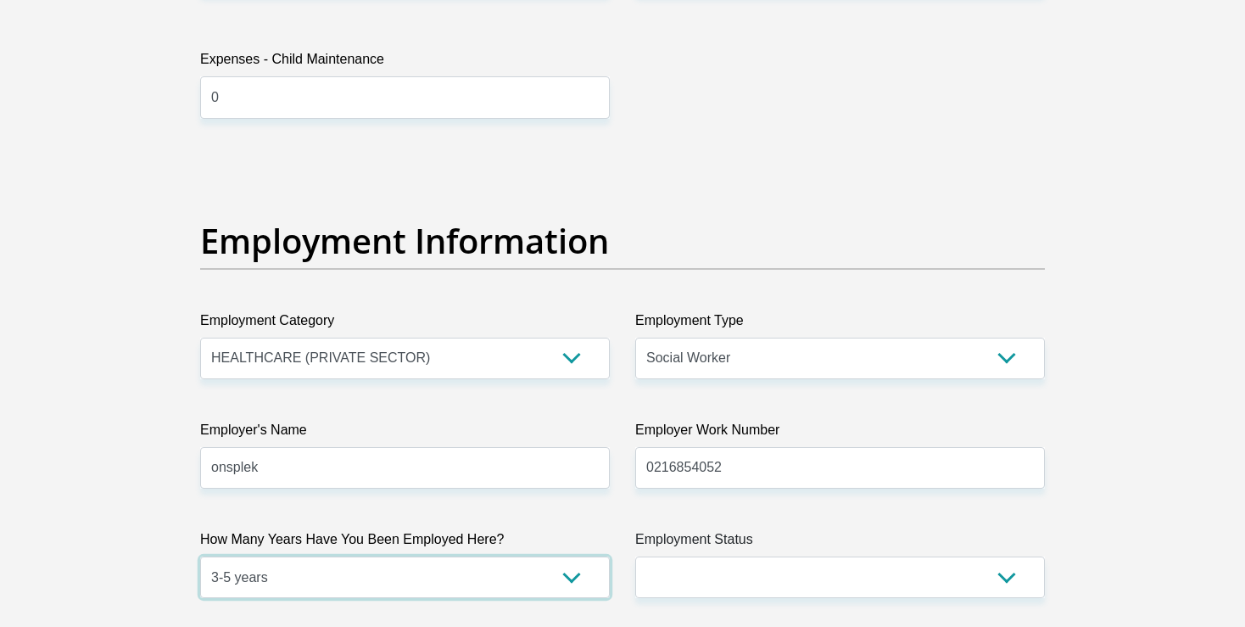
select select "60"
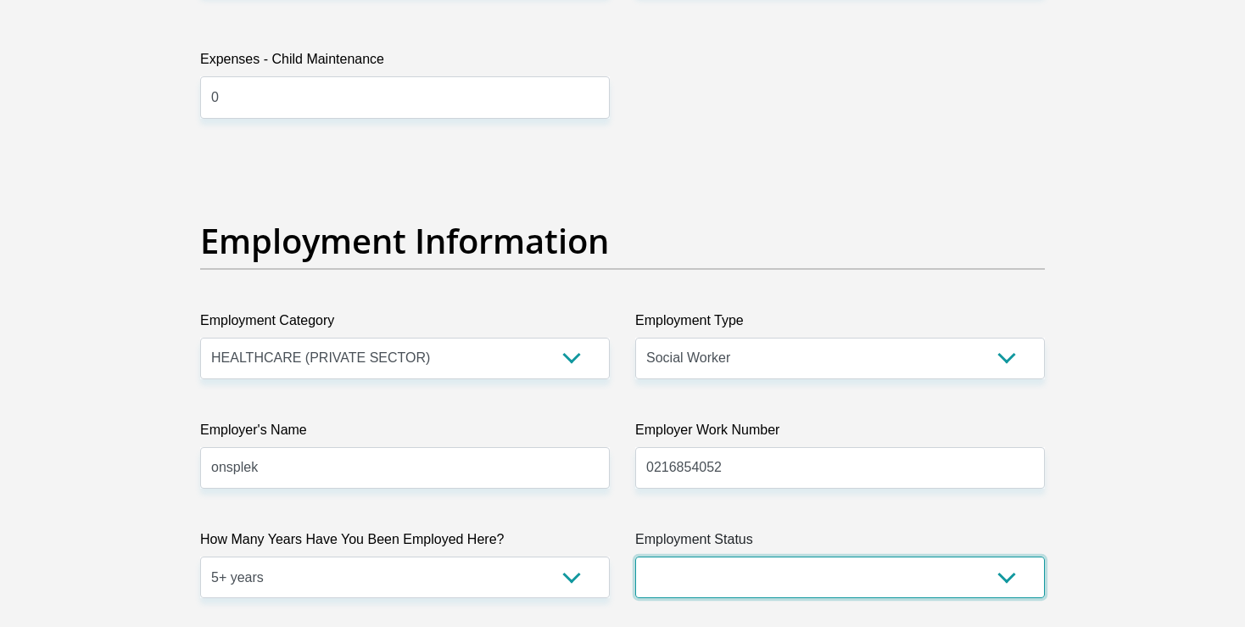
select select "1"
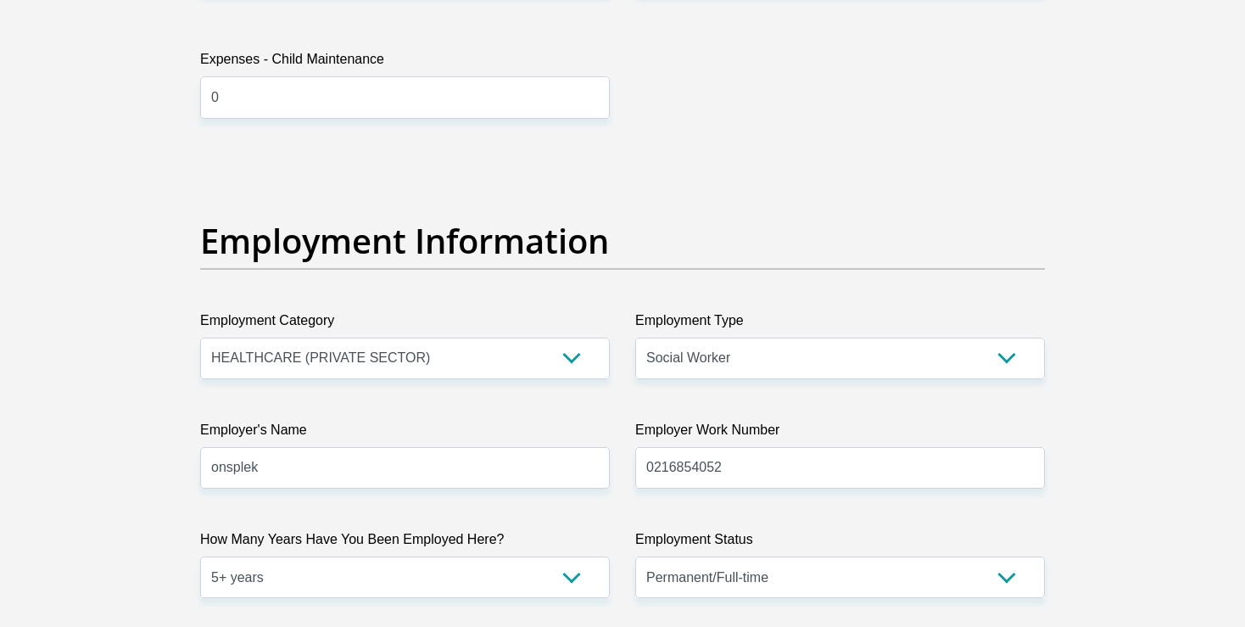
scroll to position [3476, 0]
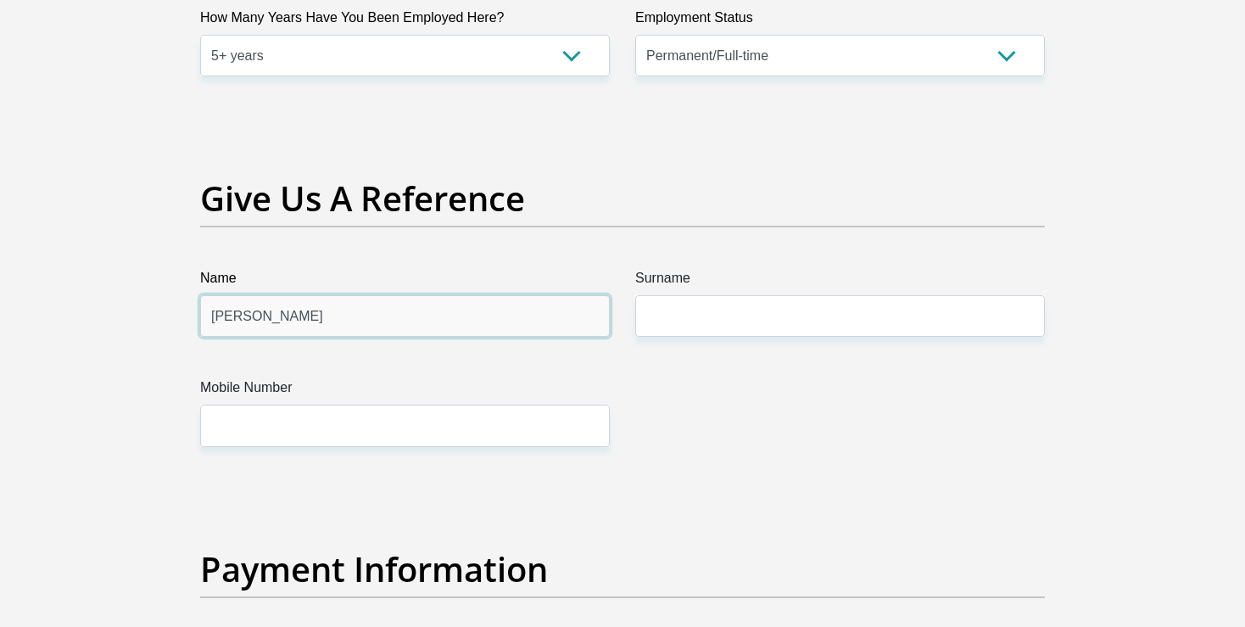
type input "denzil"
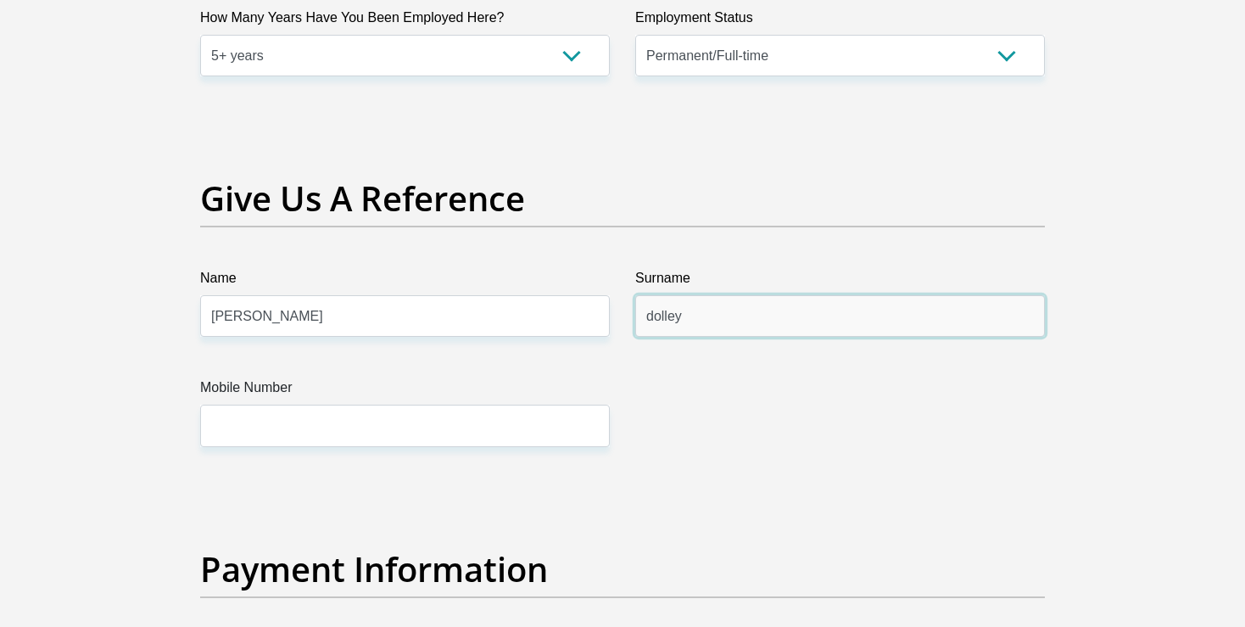
type input "dolley"
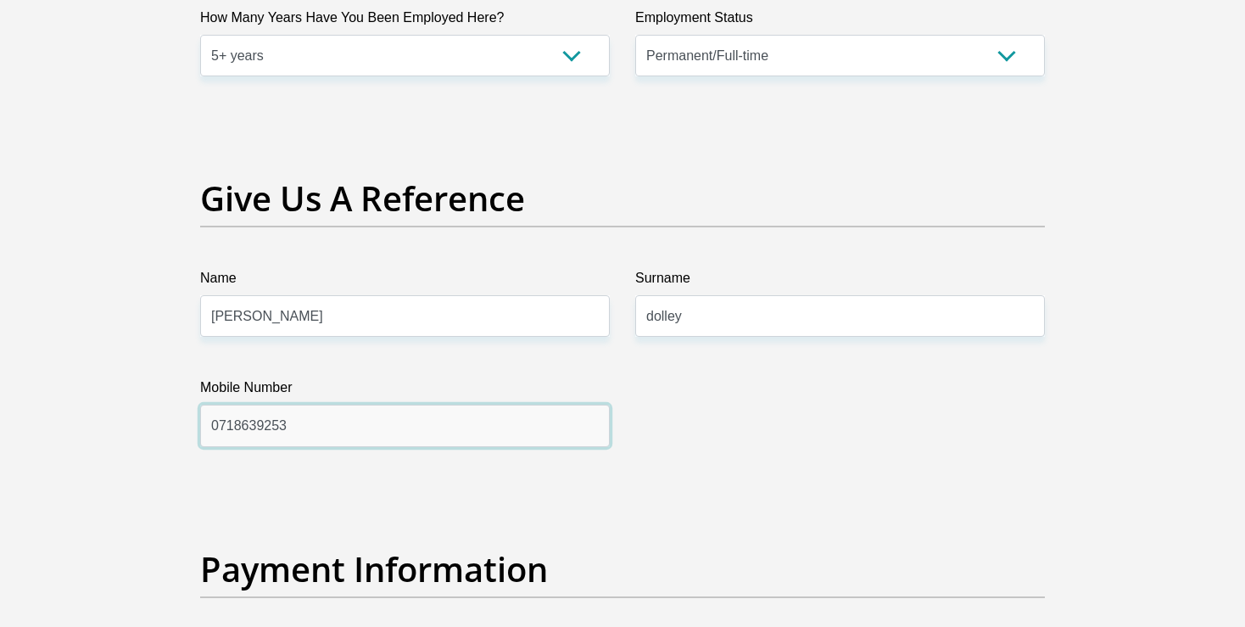
type input "0718639253"
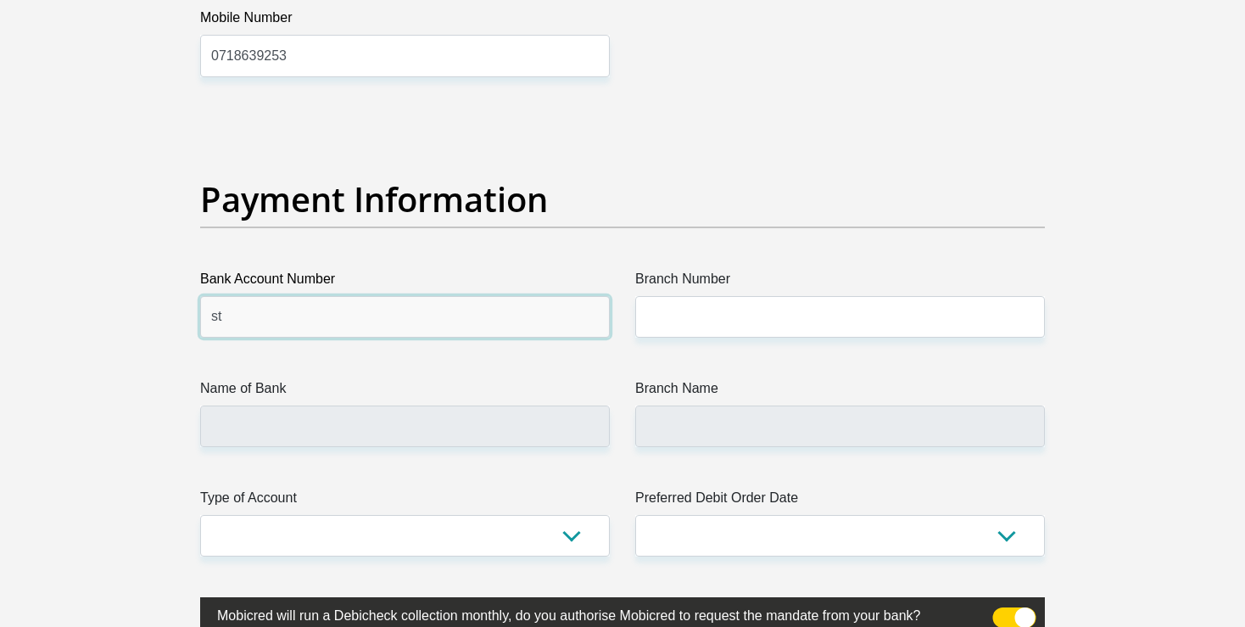
type input "s"
type input "10202084521"
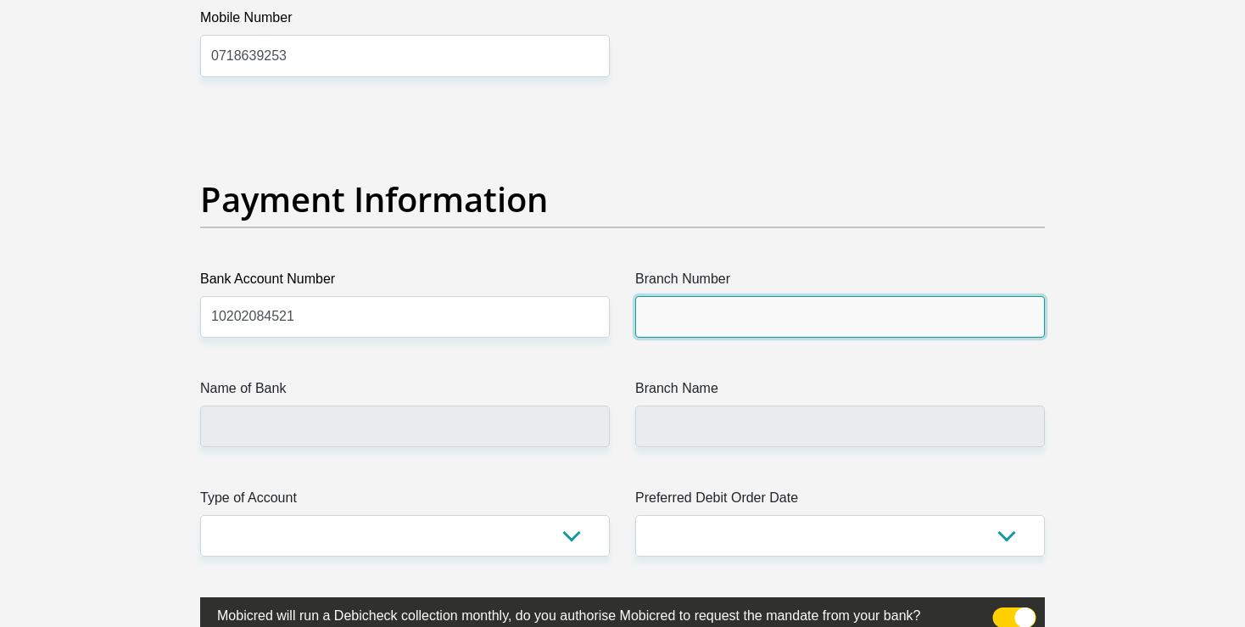
scroll to position [3846, 0]
click at [719, 317] on input "Branch Number" at bounding box center [840, 316] width 410 height 42
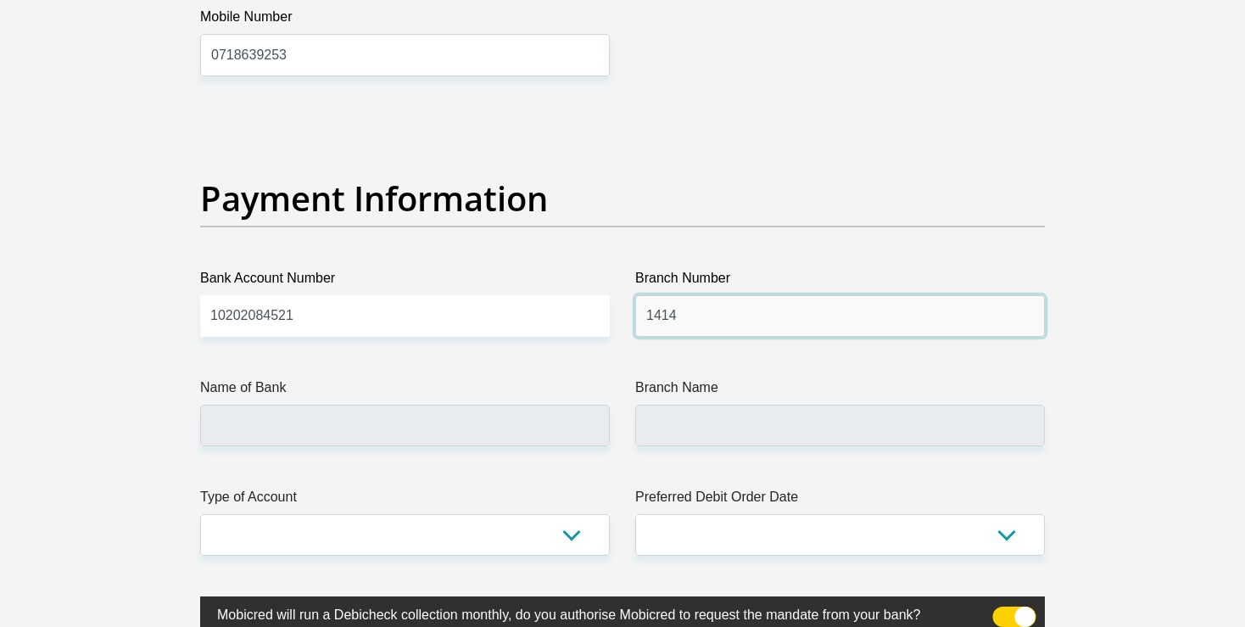
type input "1414"
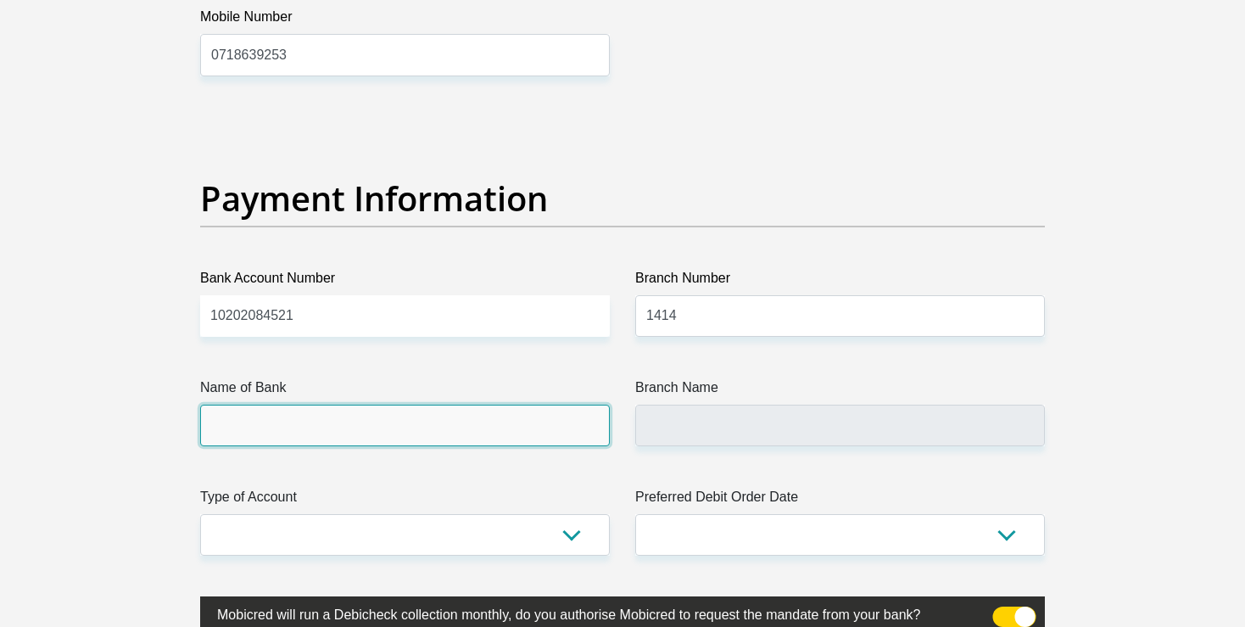
click at [413, 427] on input "Name of Bank" at bounding box center [405, 425] width 410 height 42
click at [448, 412] on input "Name of Bank" at bounding box center [405, 425] width 410 height 42
click at [404, 431] on input "Name of Bank" at bounding box center [405, 425] width 410 height 42
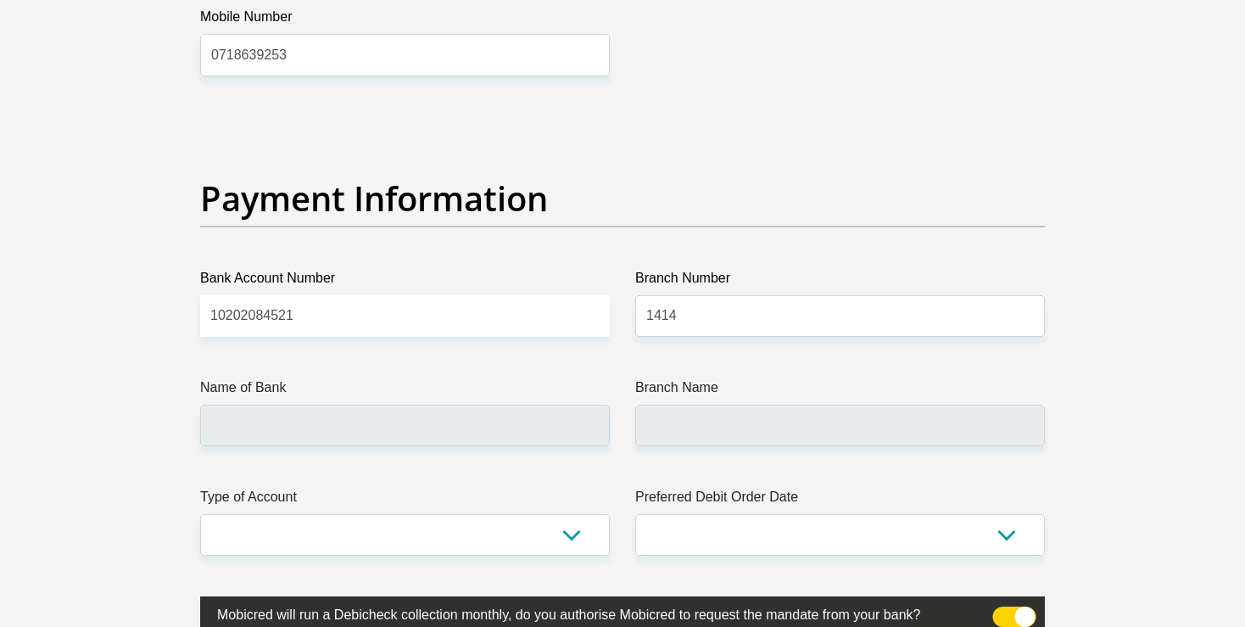
drag, startPoint x: 1243, startPoint y: 411, endPoint x: 1245, endPoint y: 446, distance: 34.8
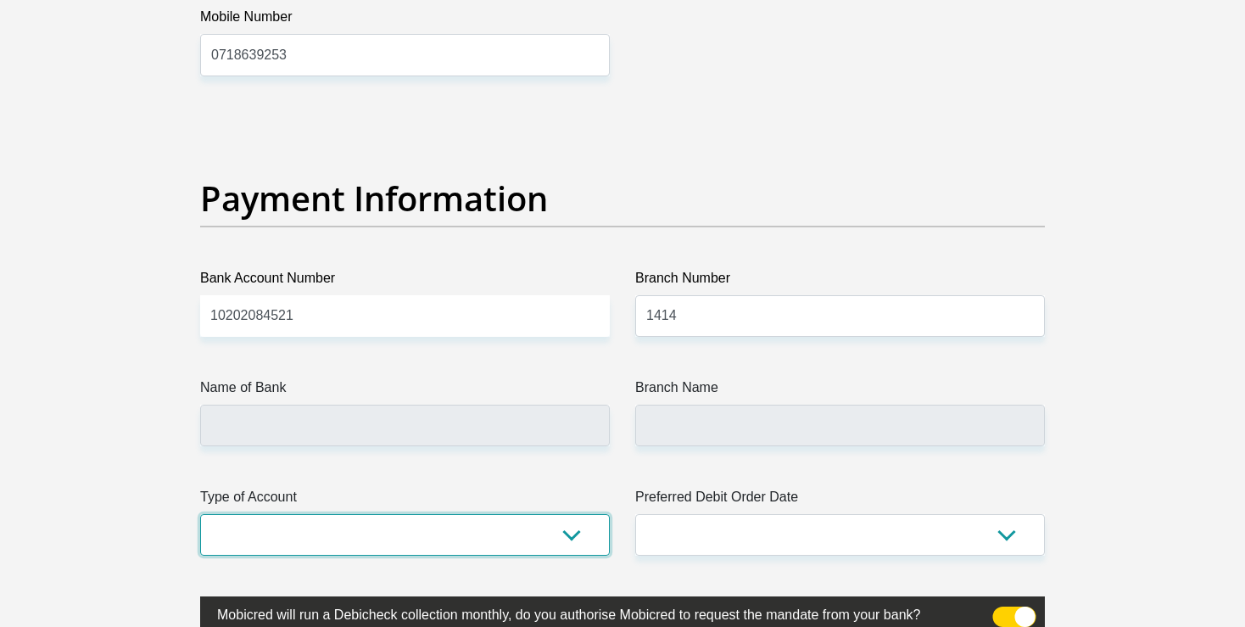
click at [200, 514] on select "Cheque Savings" at bounding box center [405, 535] width 410 height 42
select select "CUR"
click option "Cheque" at bounding box center [0, 0] width 0 height 0
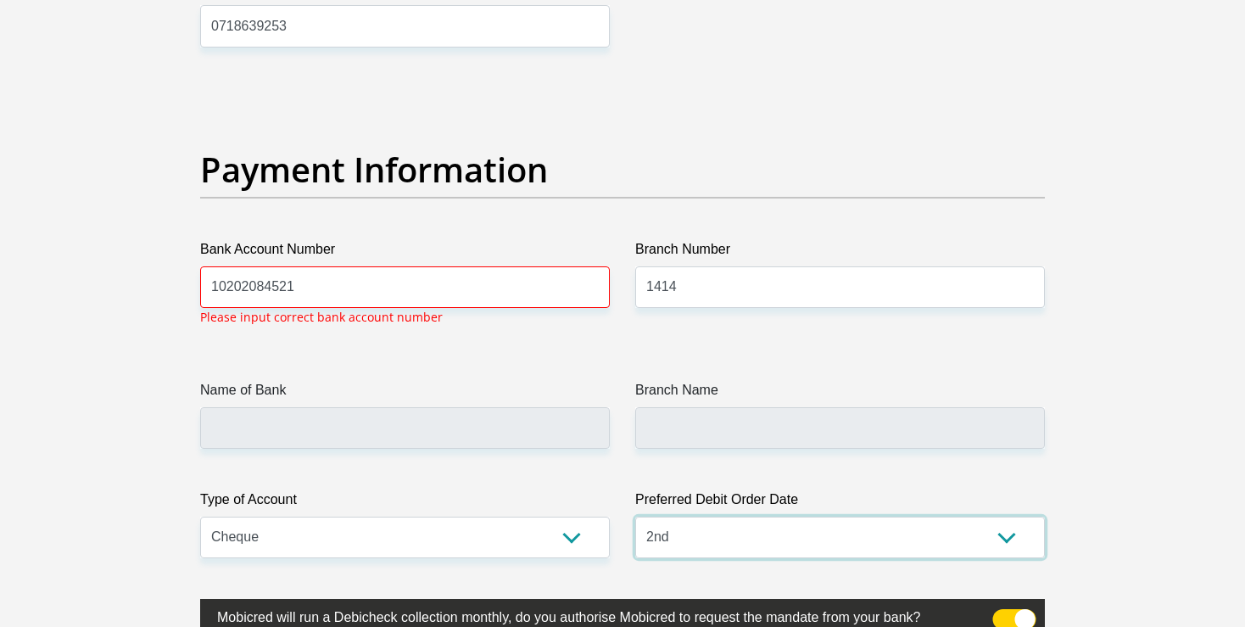
select select "25"
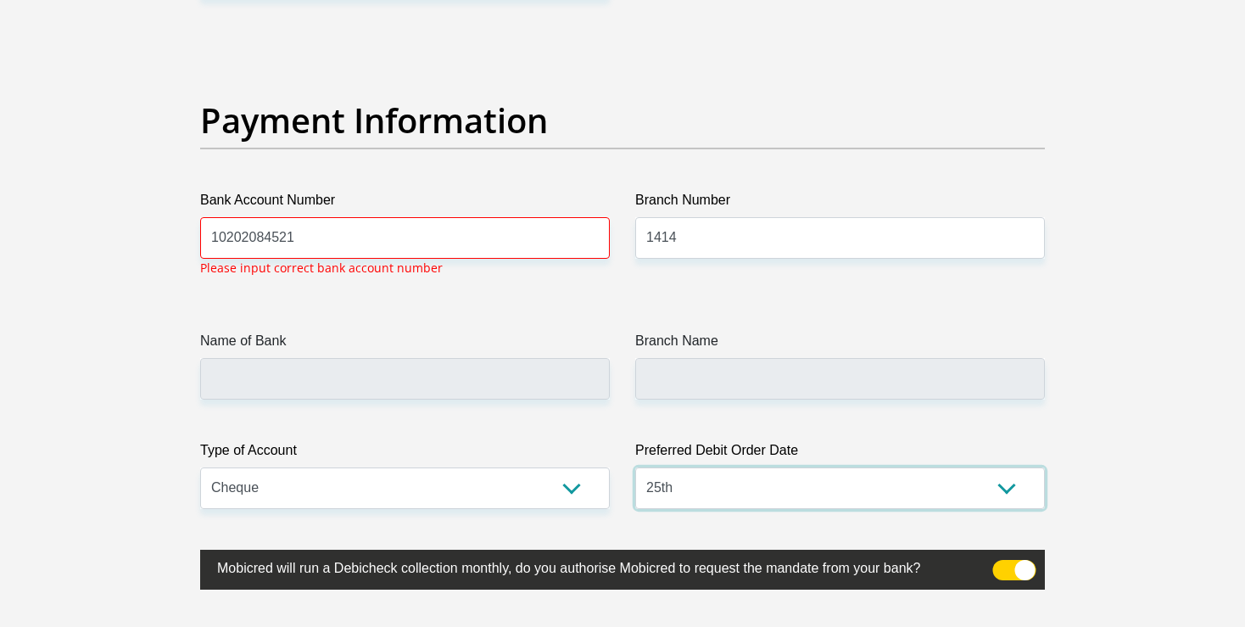
scroll to position [3924, 0]
drag, startPoint x: 332, startPoint y: 240, endPoint x: 130, endPoint y: 246, distance: 201.9
click at [200, 246] on input "10202084521" at bounding box center [405, 238] width 410 height 42
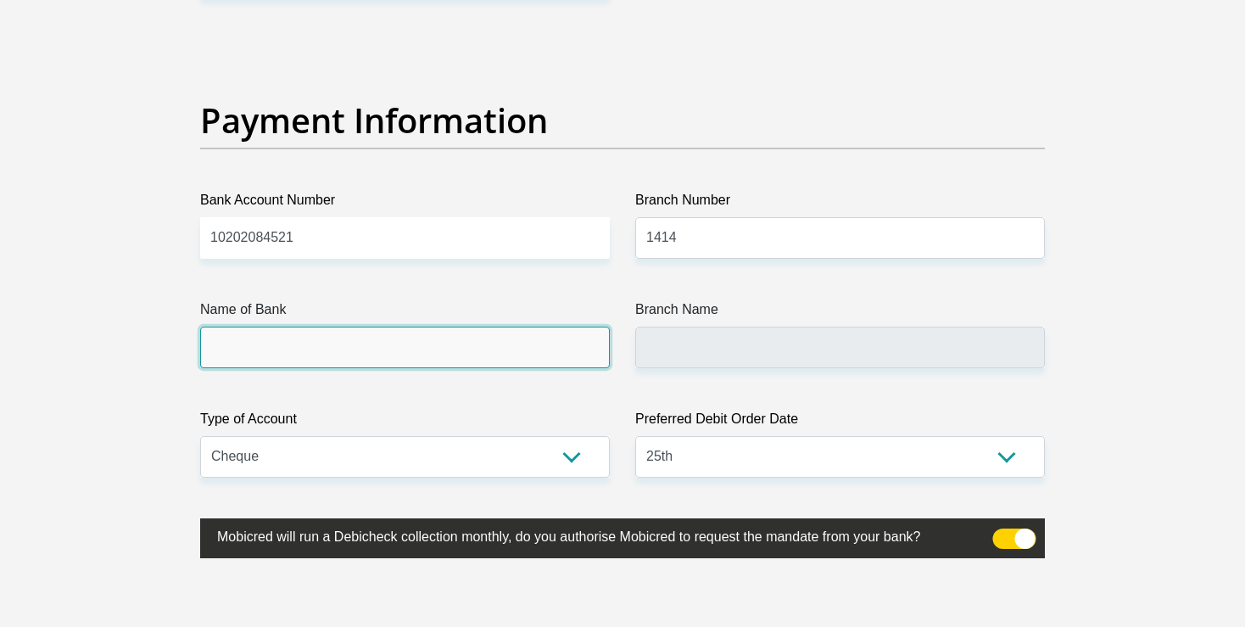
click at [248, 368] on input "Name of Bank" at bounding box center [405, 347] width 410 height 42
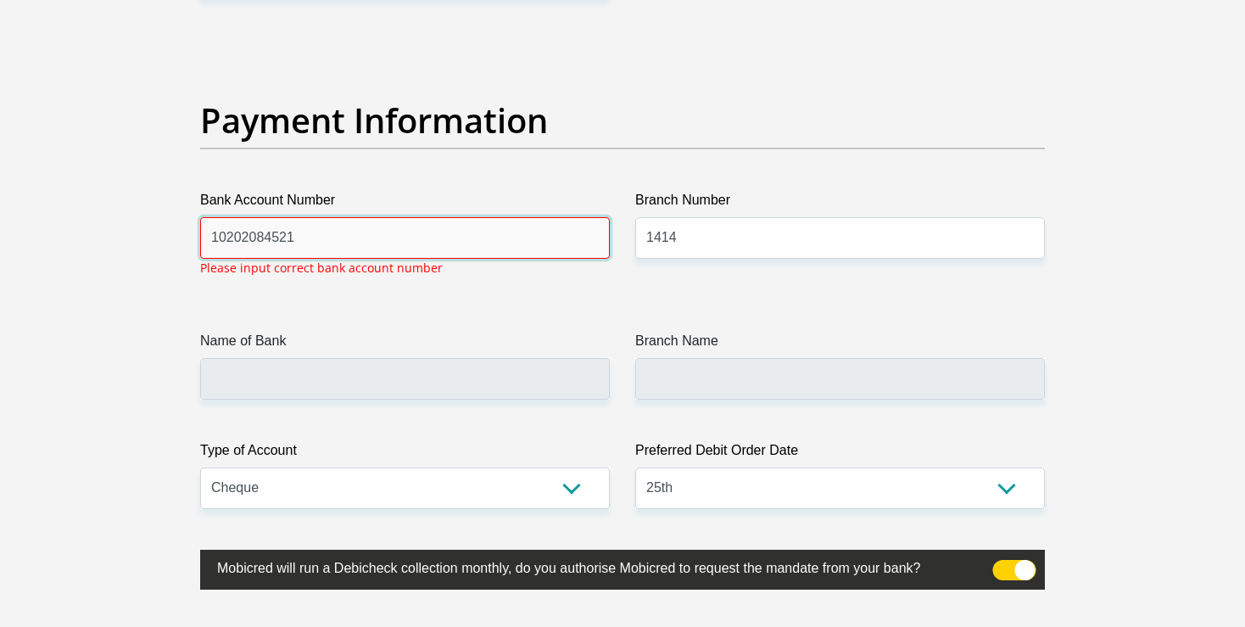
drag, startPoint x: 316, startPoint y: 218, endPoint x: 107, endPoint y: 214, distance: 209.5
click at [200, 217] on input "10202084521" at bounding box center [405, 238] width 410 height 42
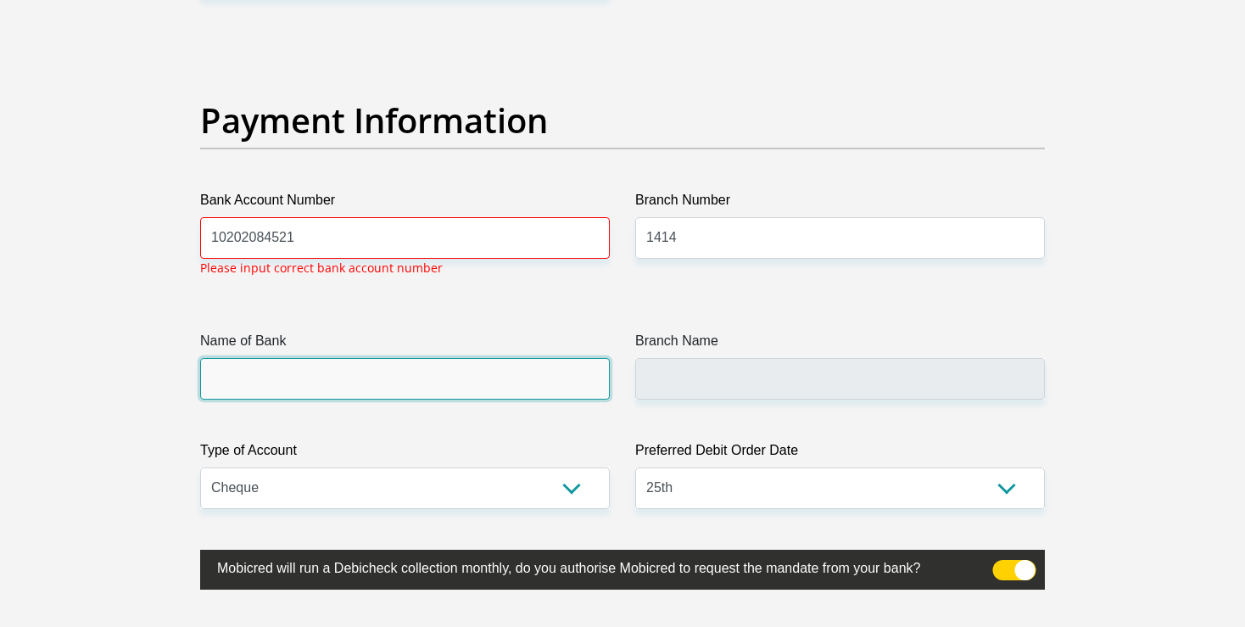
click at [349, 377] on input "Name of Bank" at bounding box center [405, 379] width 410 height 42
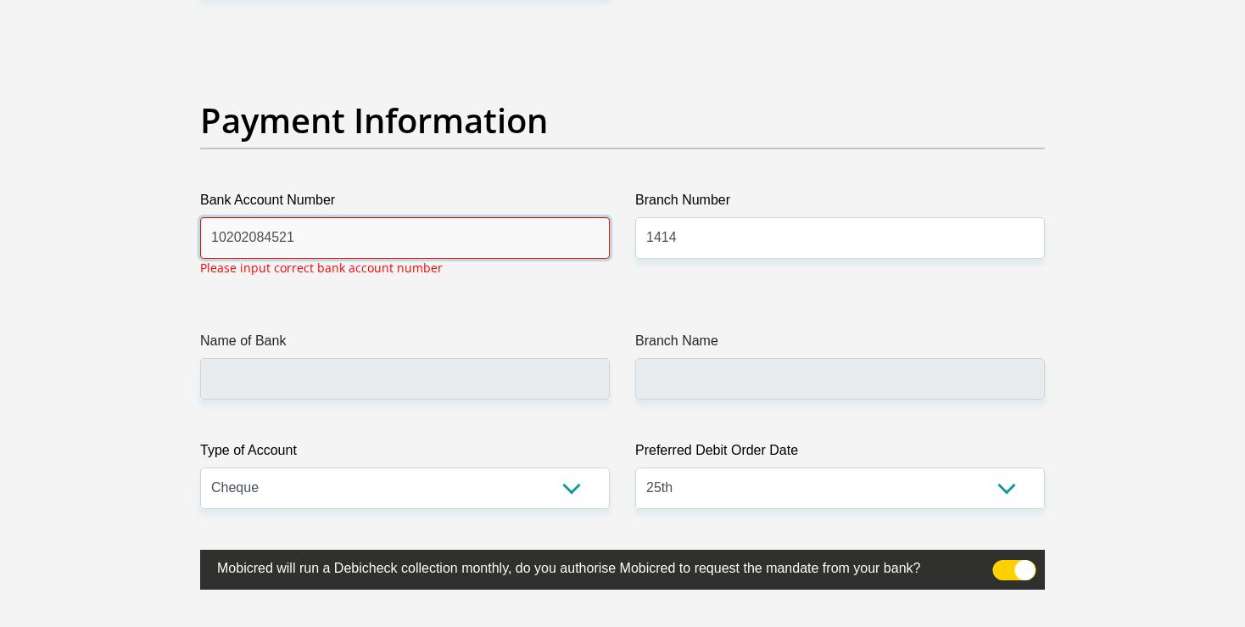
click at [316, 231] on input "10202084521" at bounding box center [405, 238] width 410 height 42
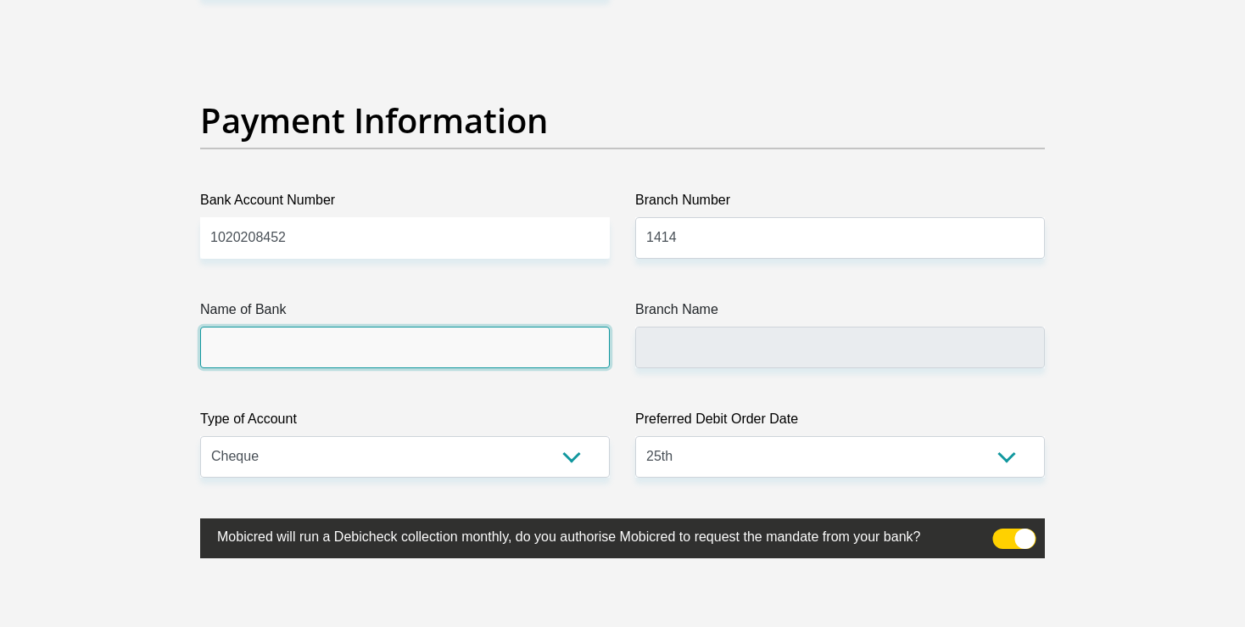
click at [276, 368] on input "Name of Bank" at bounding box center [405, 347] width 410 height 42
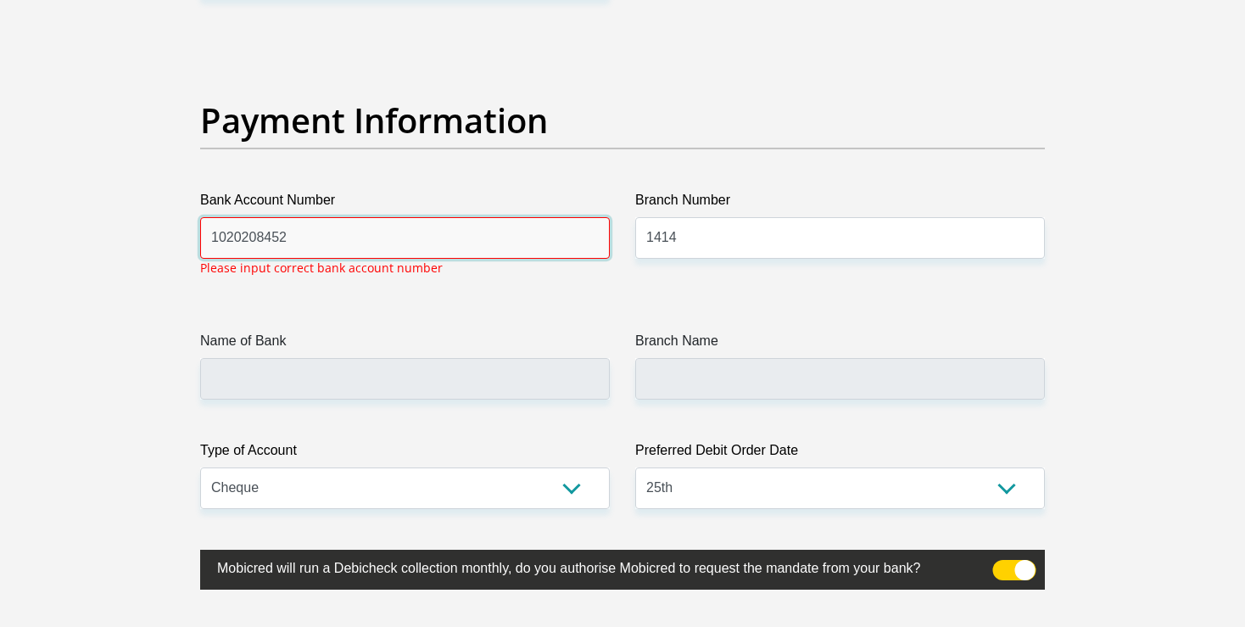
click at [303, 235] on input "1020208452" at bounding box center [405, 238] width 410 height 42
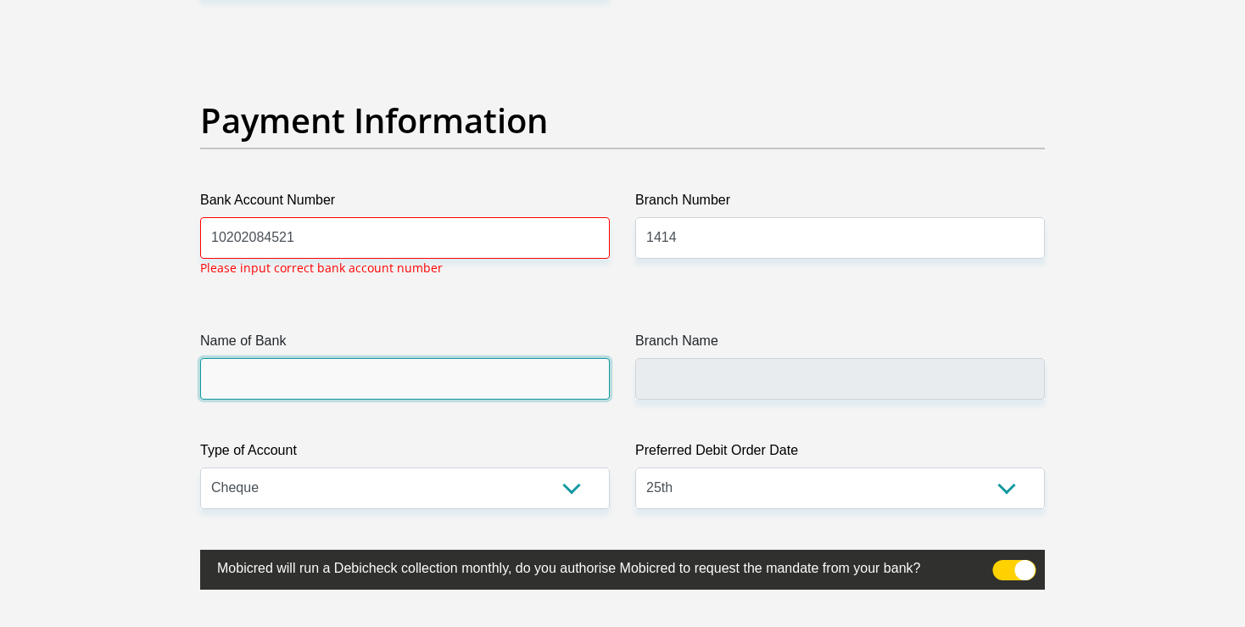
click at [360, 372] on input "Name of Bank" at bounding box center [405, 379] width 410 height 42
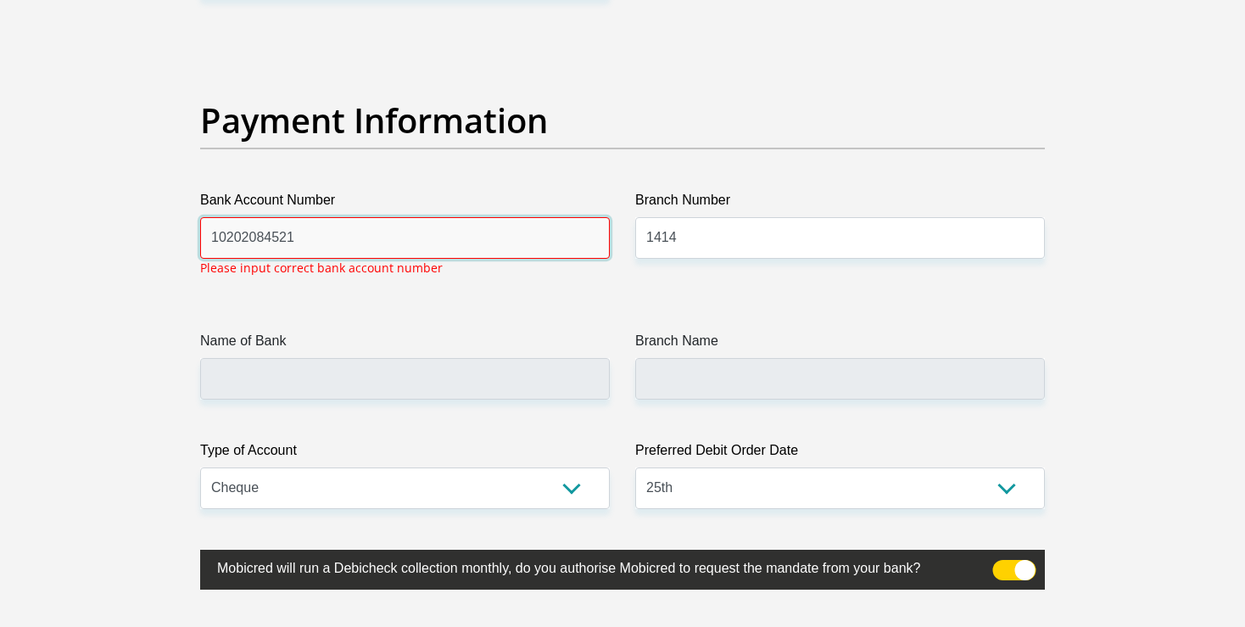
click at [225, 236] on input "10202084521" at bounding box center [405, 238] width 410 height 42
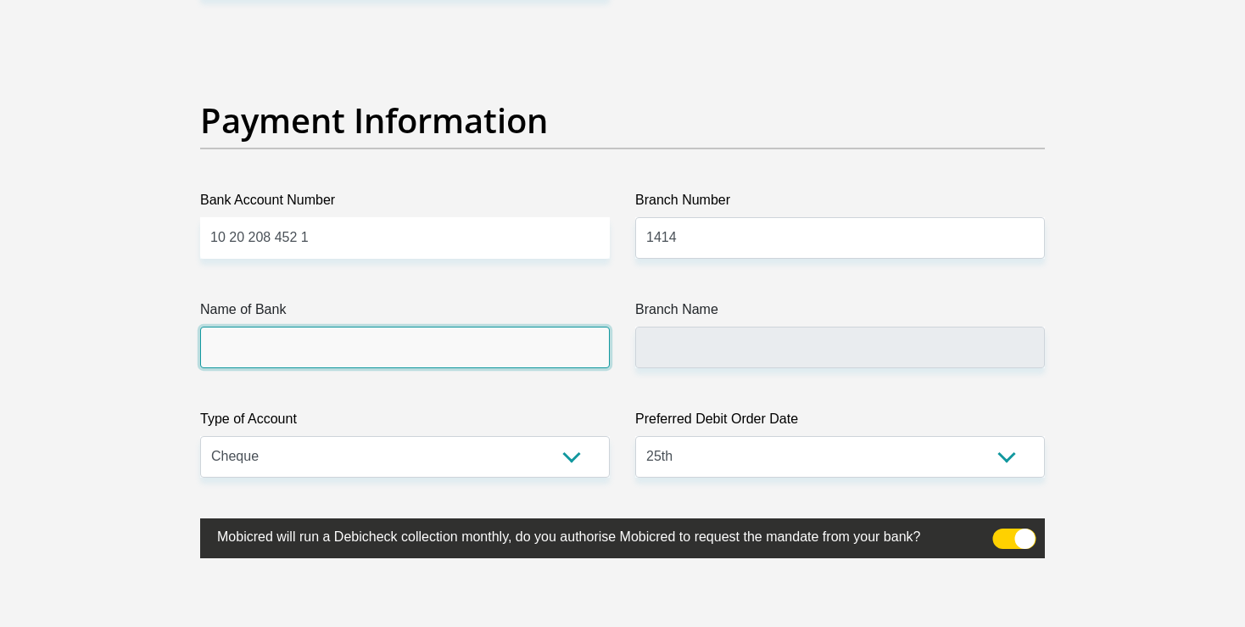
click at [259, 368] on input "Name of Bank" at bounding box center [405, 347] width 410 height 42
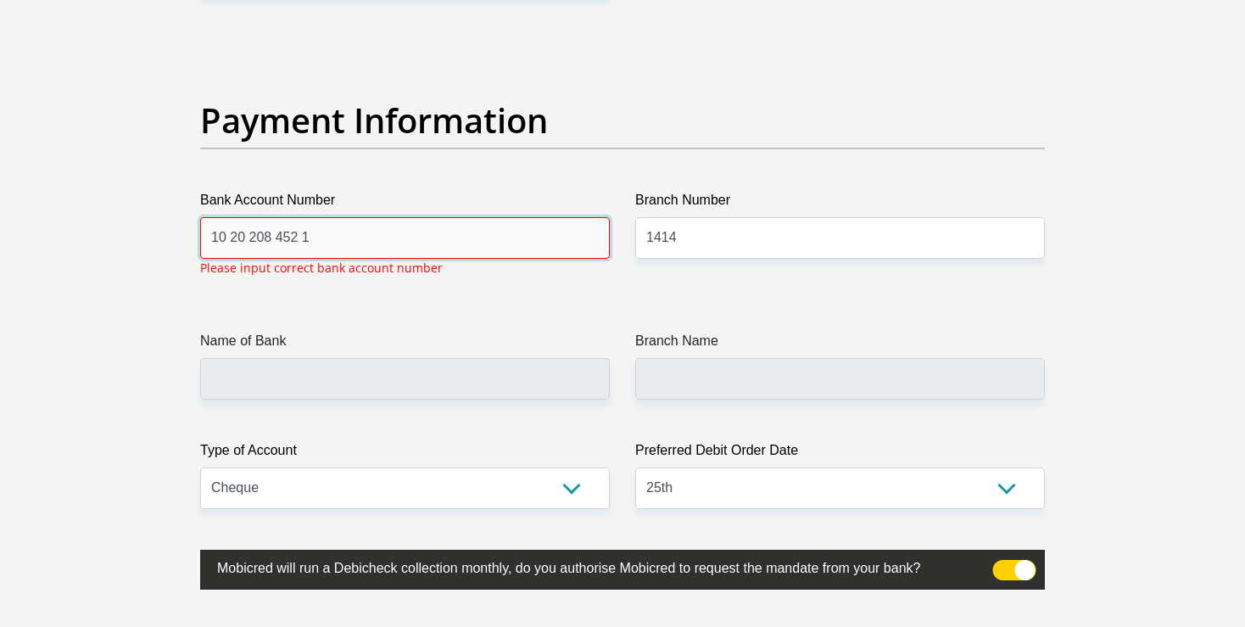
drag, startPoint x: 318, startPoint y: 239, endPoint x: 139, endPoint y: 251, distance: 179.3
click at [200, 251] on input "10 20 208 452 1" at bounding box center [405, 238] width 410 height 42
type input "1393618160"
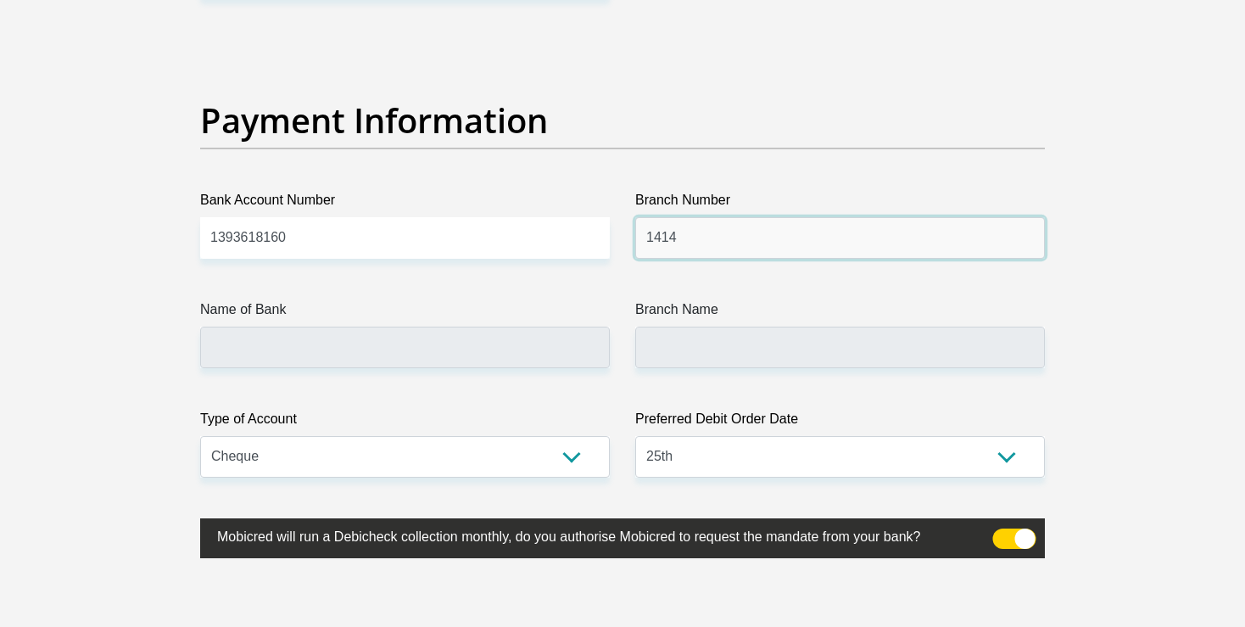
drag, startPoint x: 688, startPoint y: 233, endPoint x: 578, endPoint y: 236, distance: 109.4
click at [635, 236] on input "1414" at bounding box center [840, 238] width 410 height 42
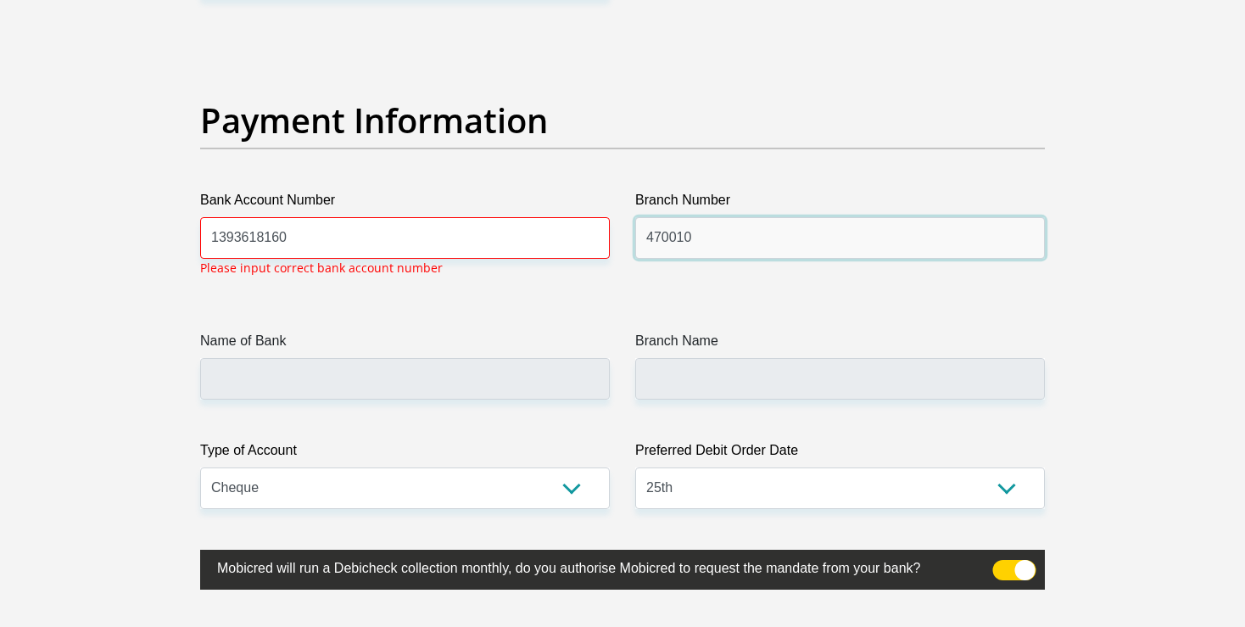
type input "470010"
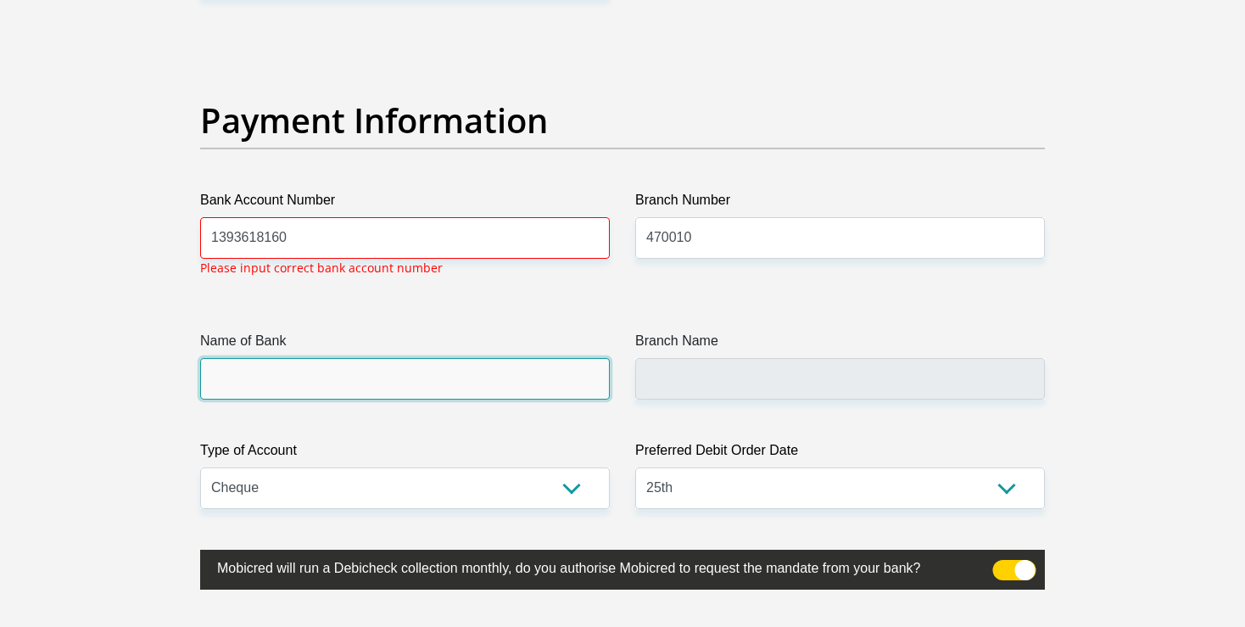
click at [343, 378] on input "Name of Bank" at bounding box center [405, 379] width 410 height 42
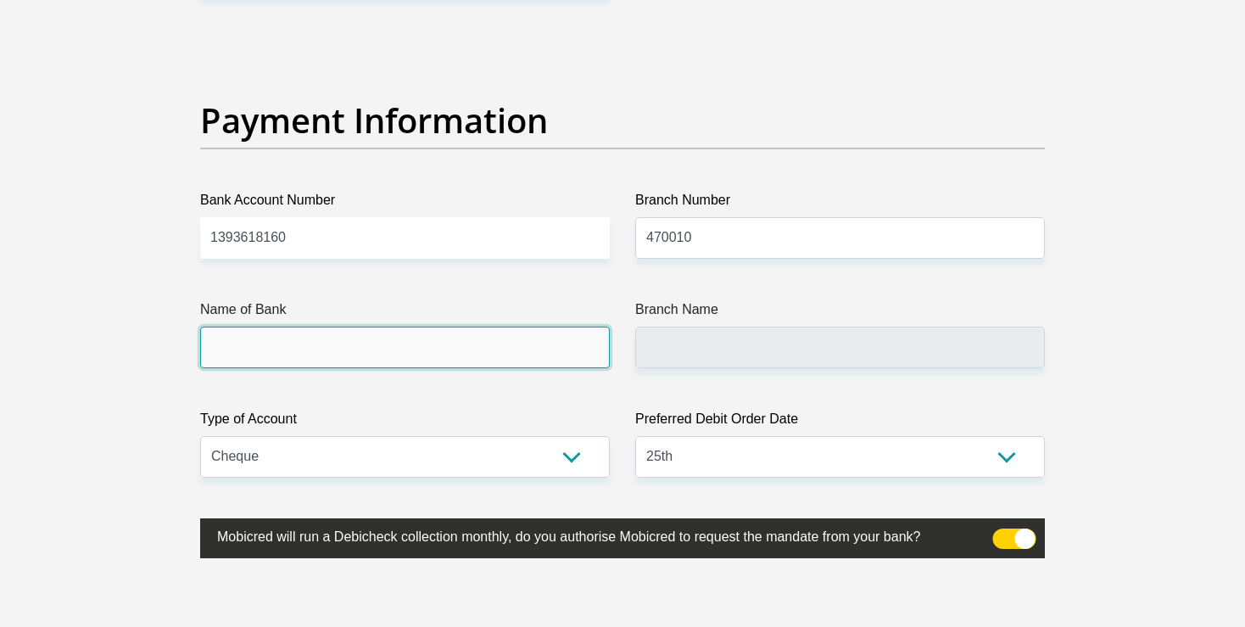
type input "CAPITEC BANK LIMITED"
type input "CAPITEC BANK CPC"
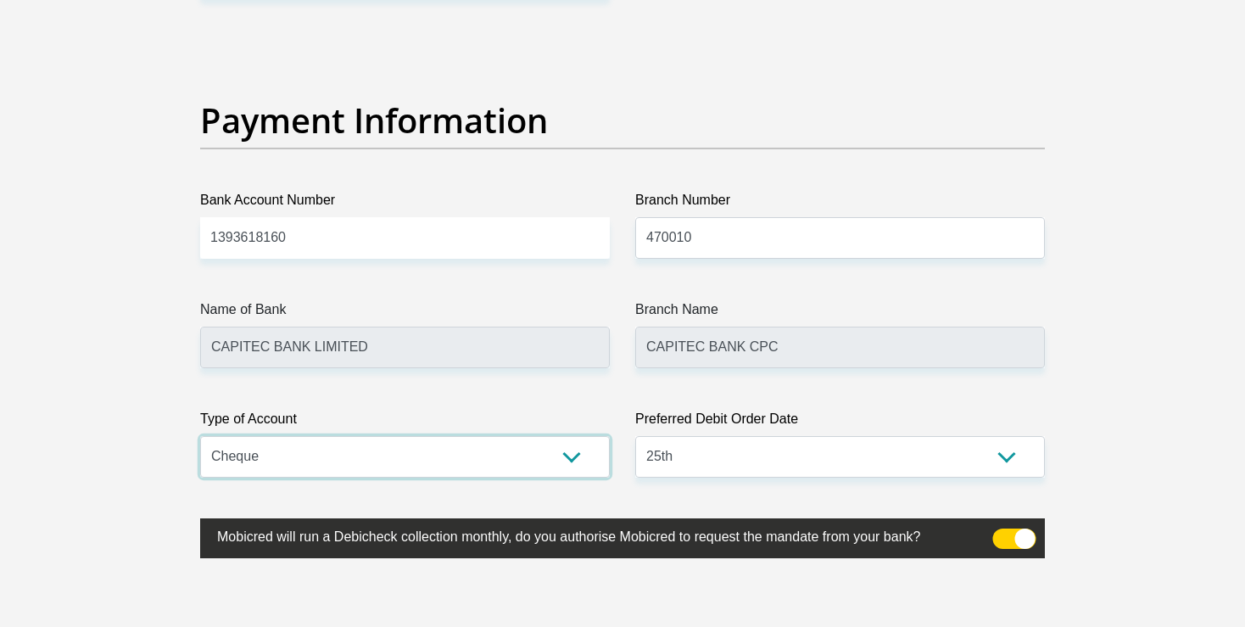
click at [200, 436] on select "Cheque Savings" at bounding box center [405, 457] width 410 height 42
select select "SAV"
click option "Savings" at bounding box center [0, 0] width 0 height 0
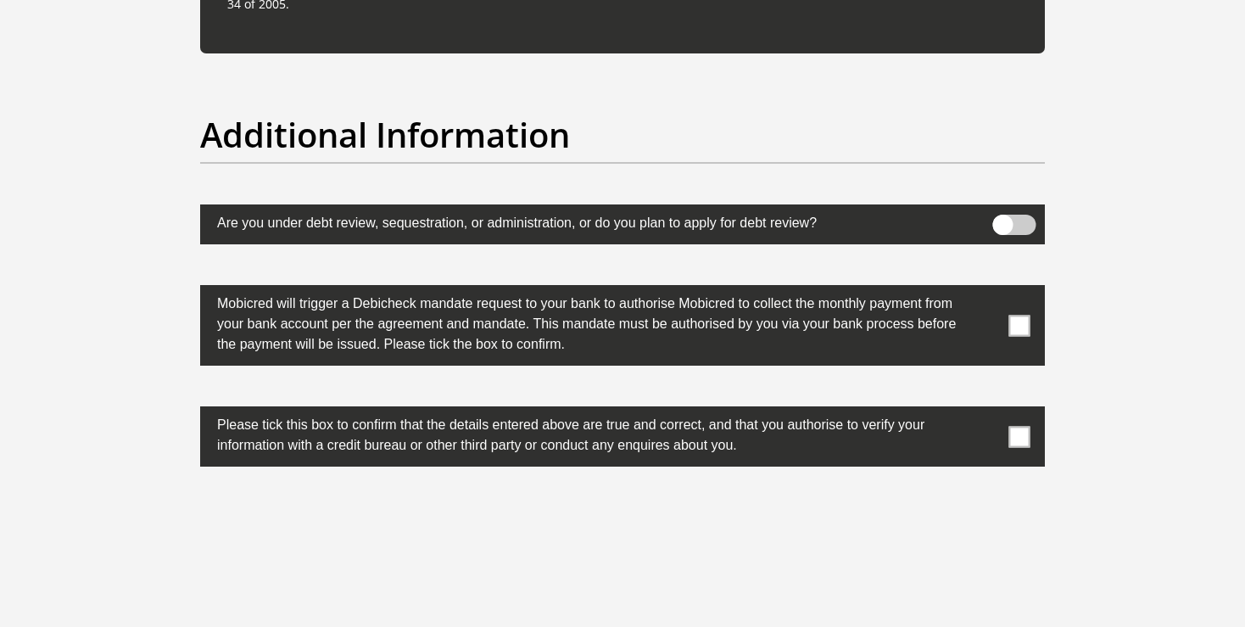
scroll to position [5306, 0]
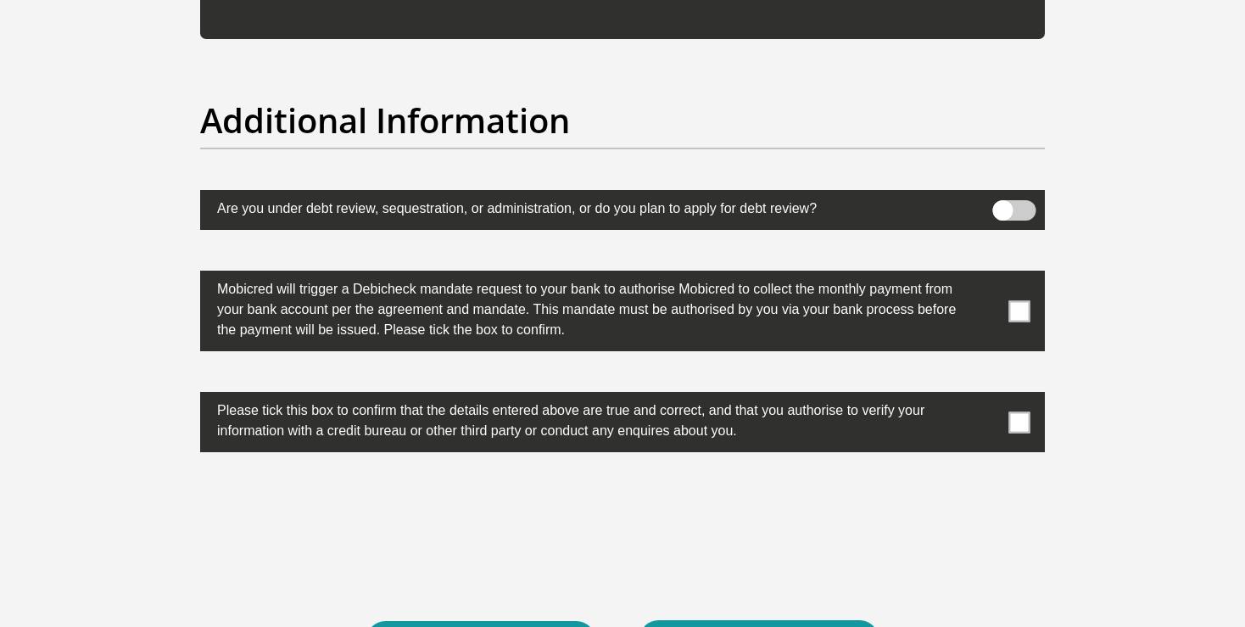
click at [1025, 309] on span at bounding box center [1019, 310] width 21 height 21
click at [985, 275] on input "checkbox" at bounding box center [985, 275] width 0 height 0
click at [1019, 423] on span at bounding box center [1019, 421] width 21 height 21
click at [985, 396] on input "checkbox" at bounding box center [985, 396] width 0 height 0
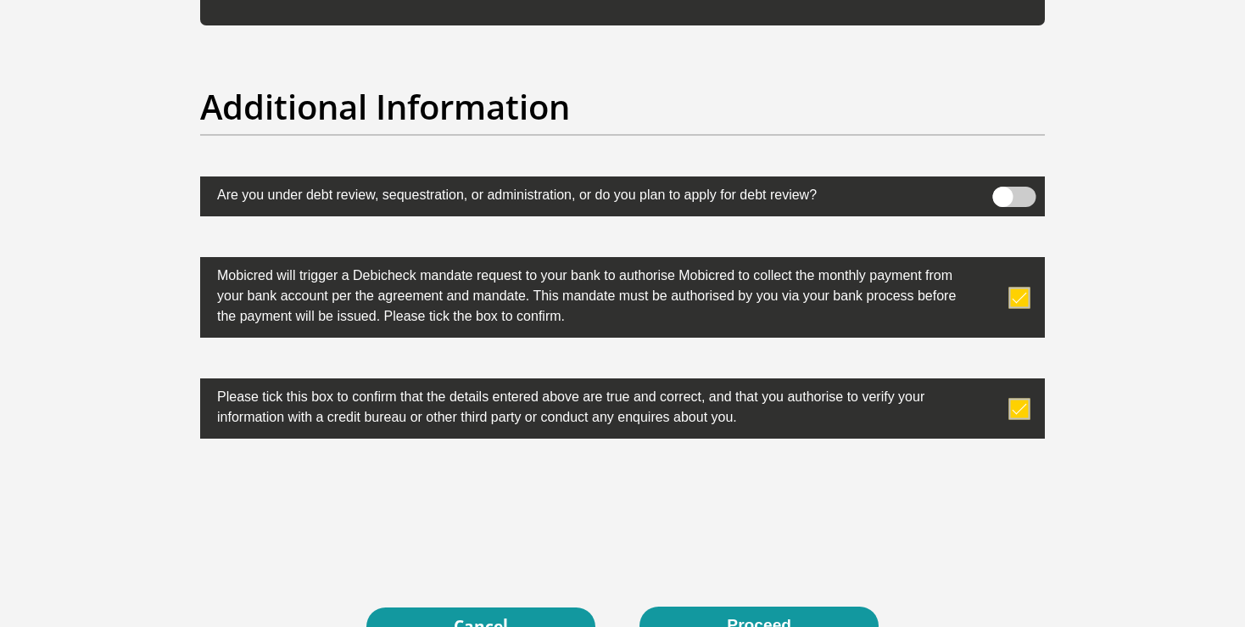
scroll to position [5535, 0]
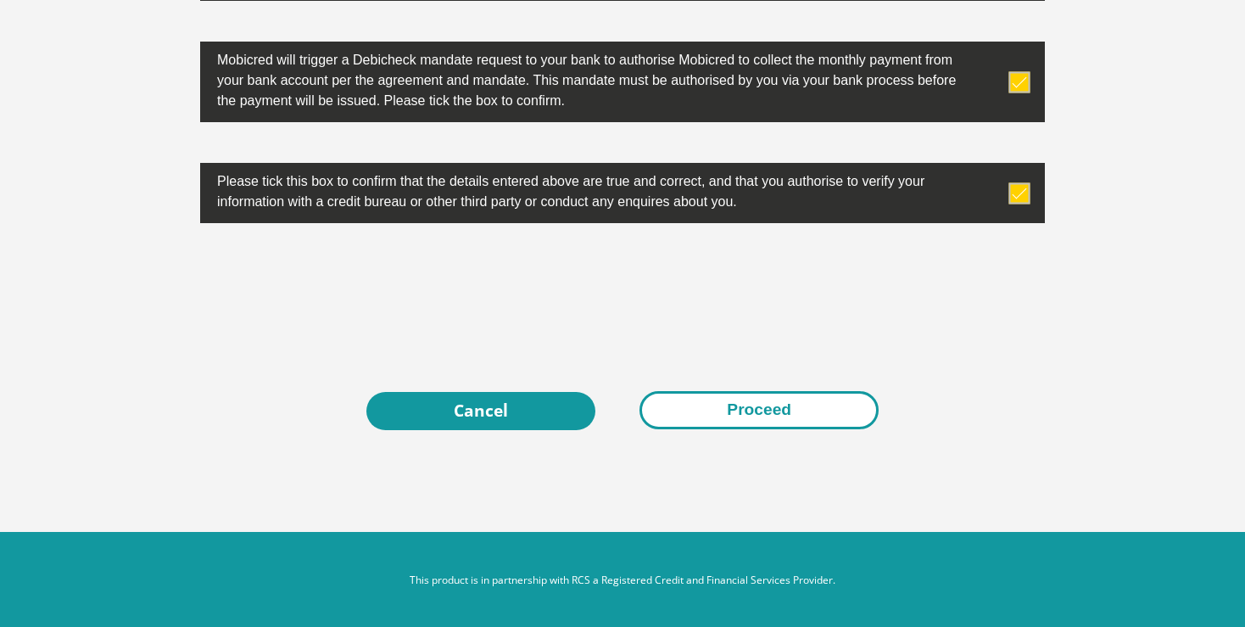
click at [725, 411] on button "Proceed" at bounding box center [758, 410] width 239 height 38
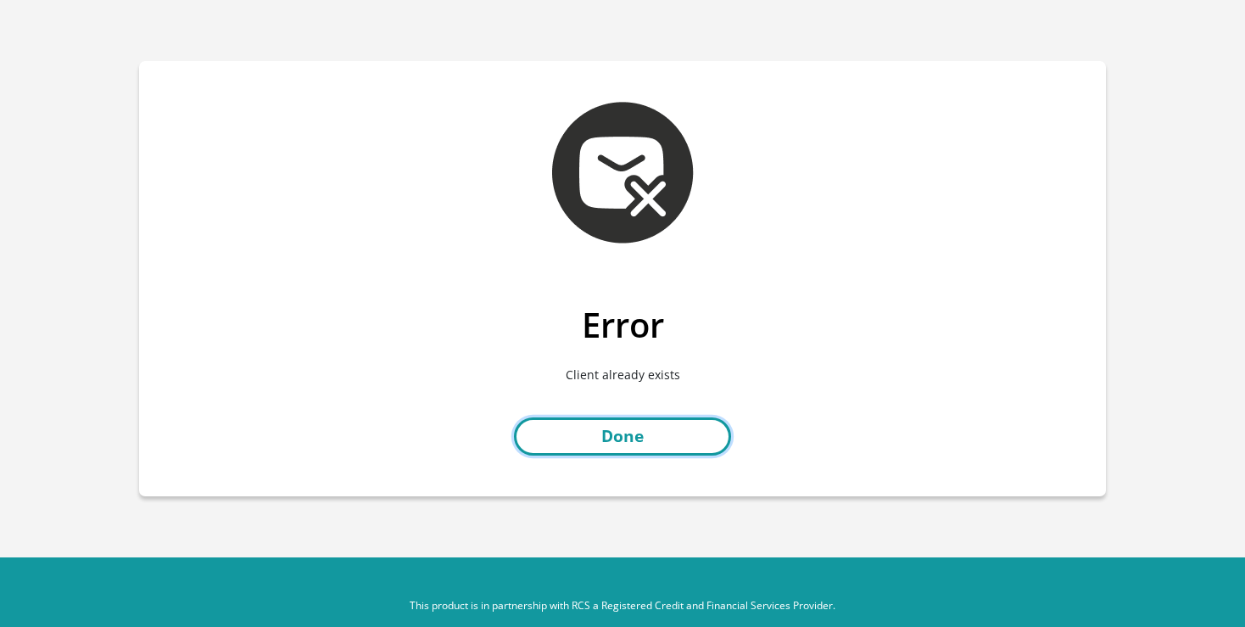
click at [567, 432] on link "Done" at bounding box center [622, 436] width 217 height 38
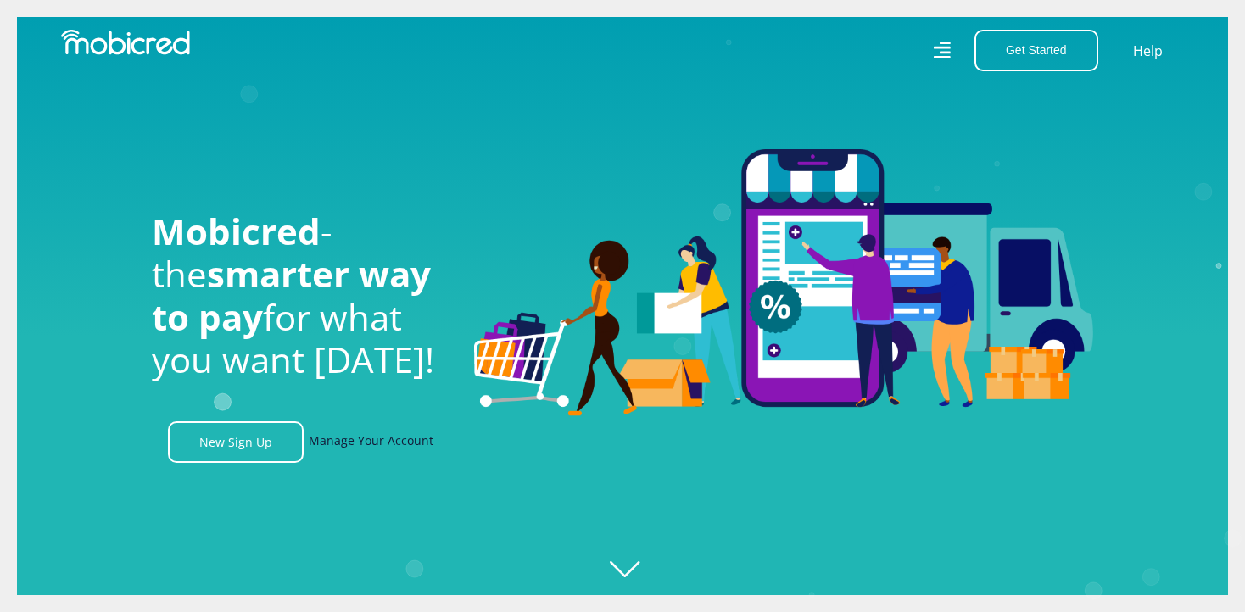
scroll to position [0, 1208]
click at [377, 454] on link "Manage Your Account" at bounding box center [371, 442] width 125 height 42
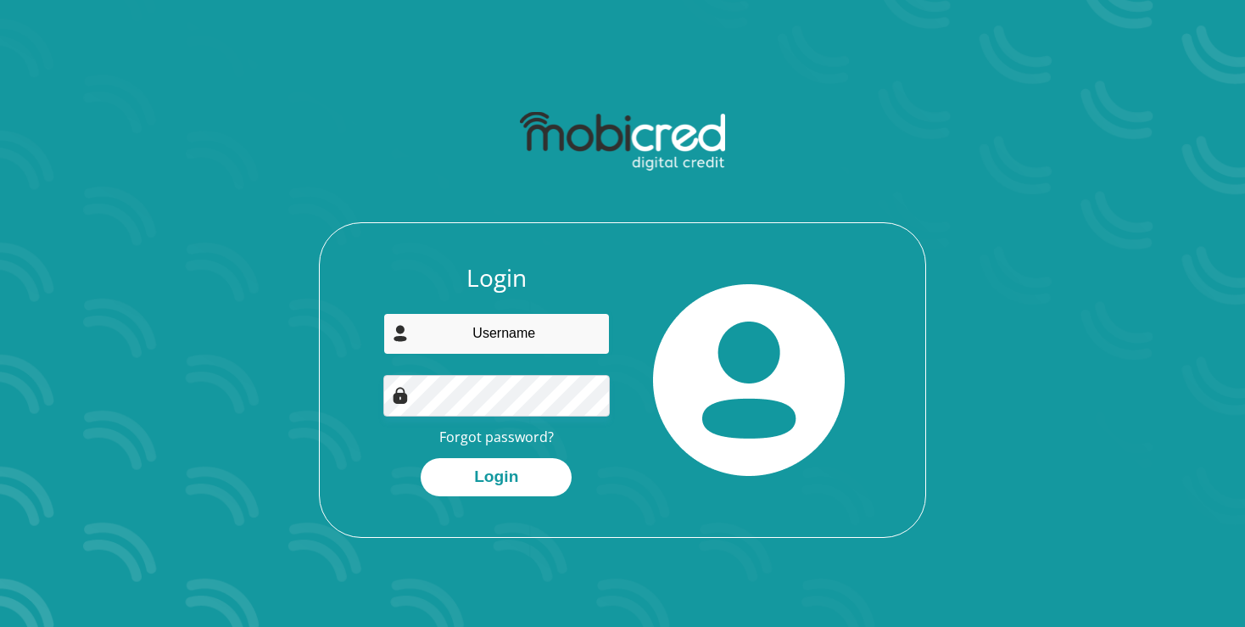
click at [523, 342] on input "email" at bounding box center [496, 334] width 227 height 42
type input "[PERSON_NAME][EMAIL_ADDRESS][PERSON_NAME][DOMAIN_NAME]"
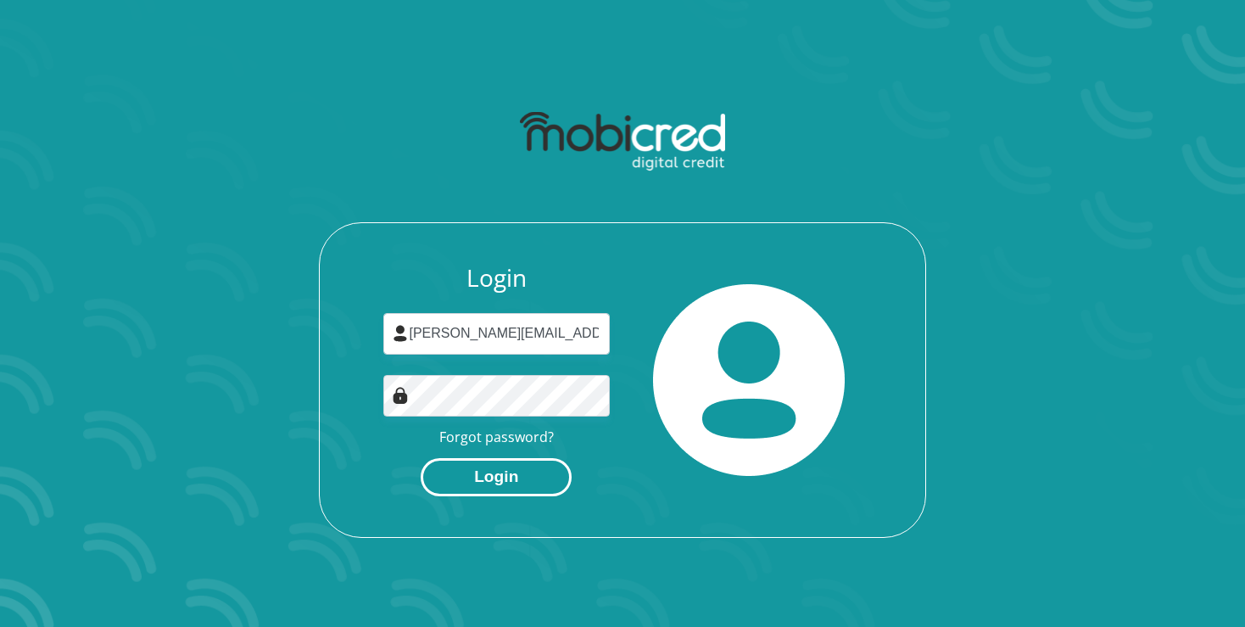
click at [474, 486] on button "Login" at bounding box center [496, 477] width 151 height 38
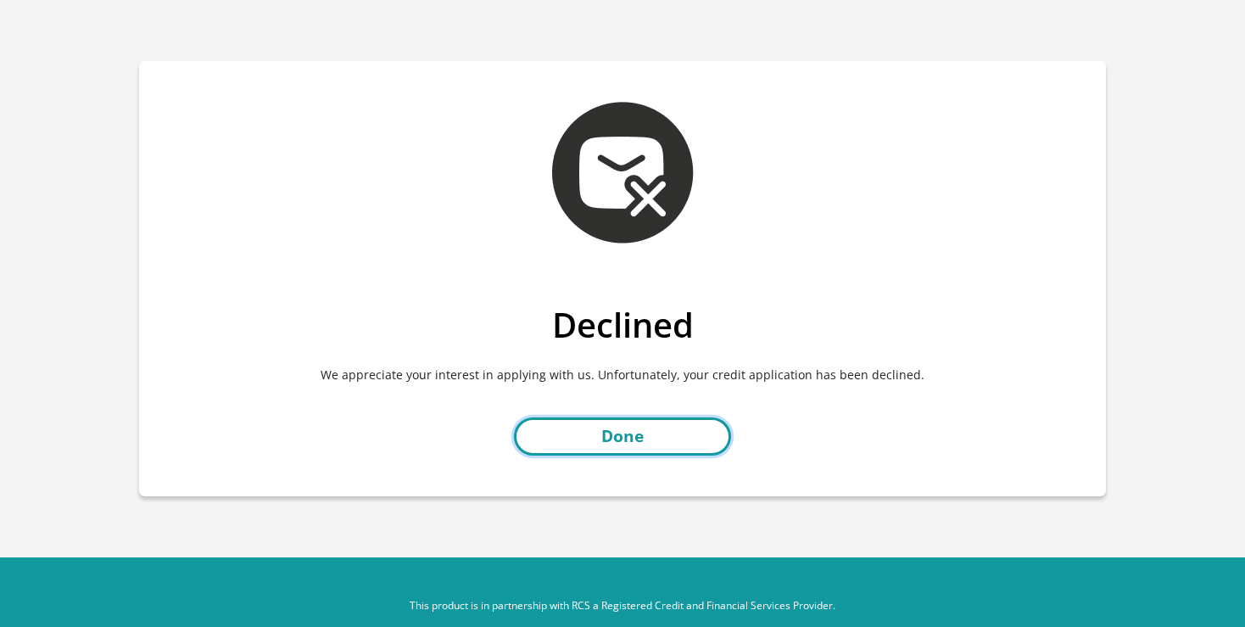
click at [588, 428] on link "Done" at bounding box center [622, 436] width 217 height 38
